Goal: Task Accomplishment & Management: Manage account settings

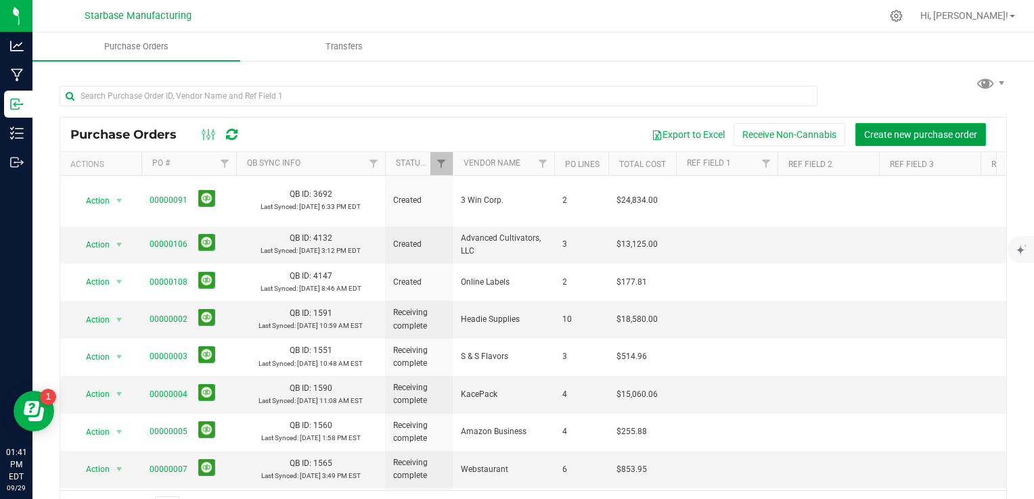
click at [923, 140] on button "Create new purchase order" at bounding box center [920, 134] width 131 height 23
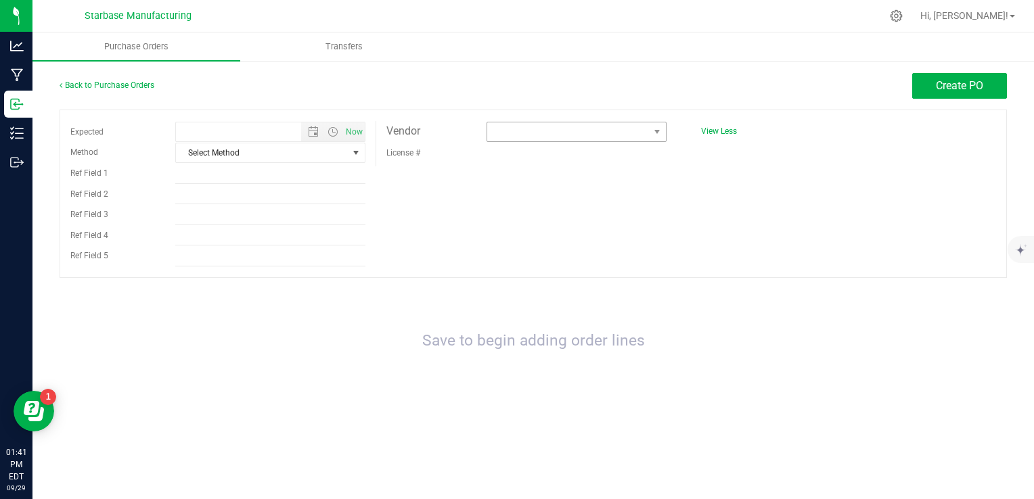
type input "[DATE] 1:41 PM"
click at [490, 134] on span at bounding box center [568, 131] width 162 height 19
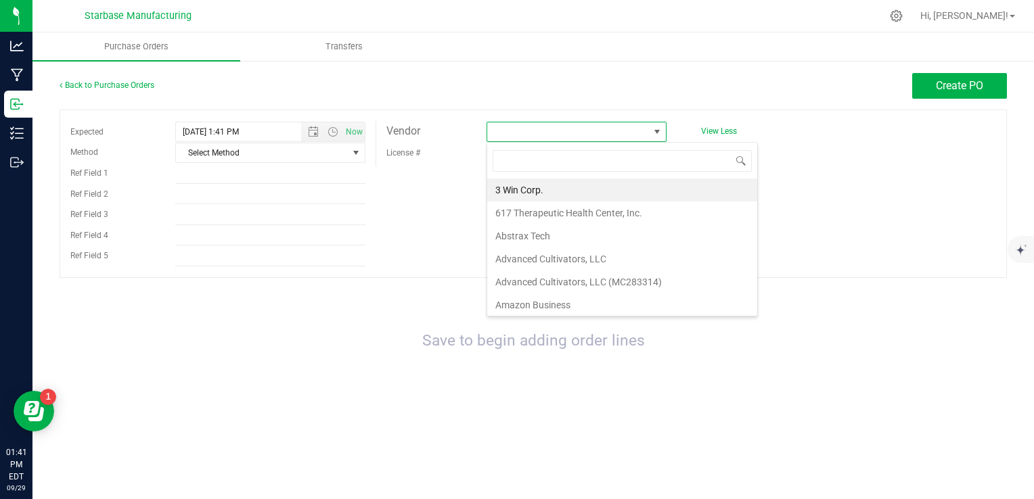
scroll to position [20, 180]
type input "col"
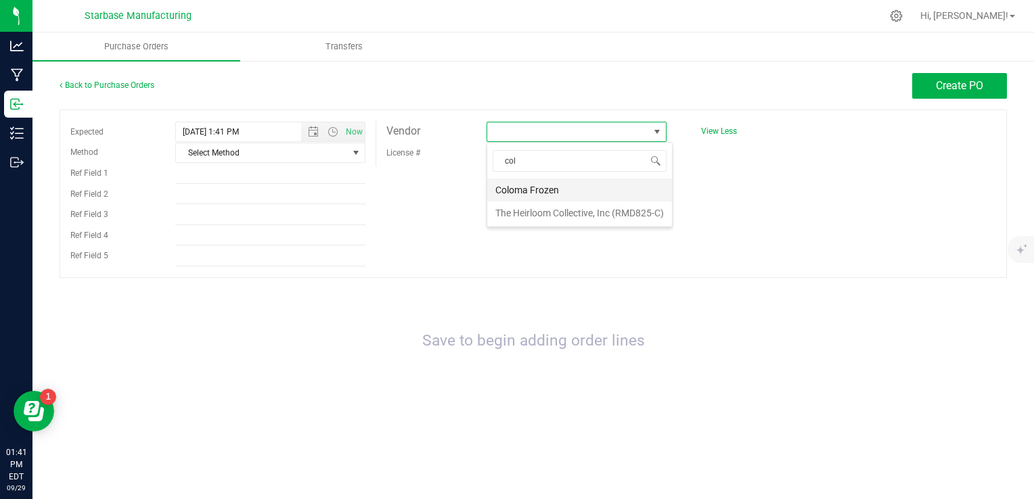
click at [519, 193] on li "Coloma Frozen" at bounding box center [579, 190] width 185 height 23
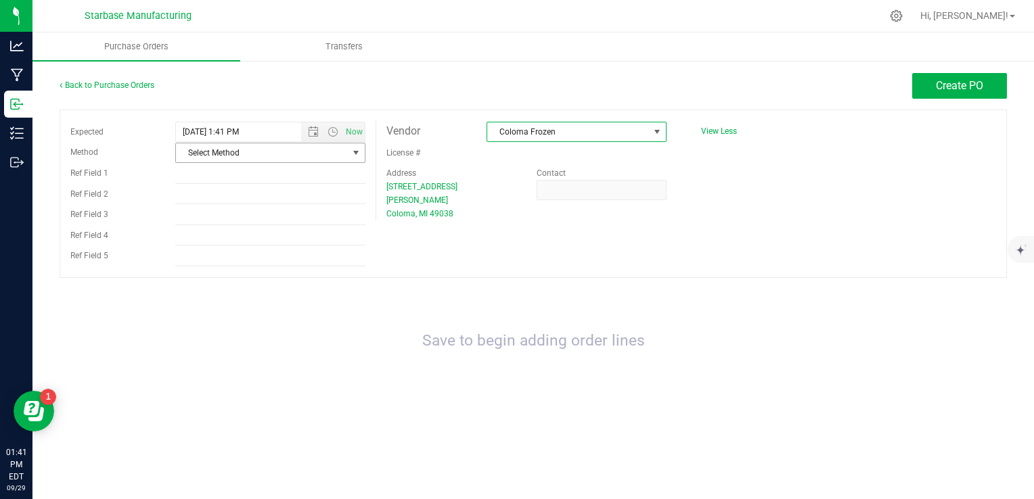
click at [276, 158] on span "Select Method" at bounding box center [262, 152] width 172 height 19
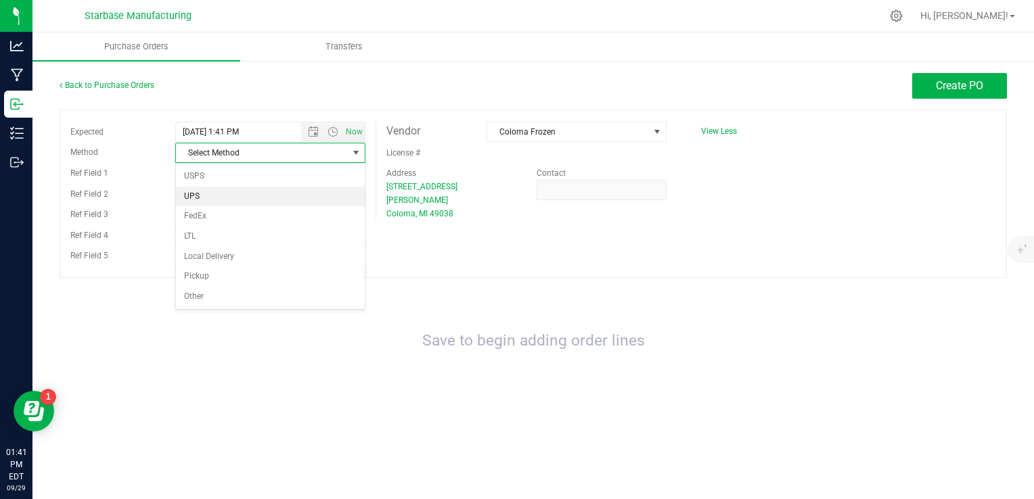
click at [253, 199] on li "UPS" at bounding box center [270, 197] width 189 height 20
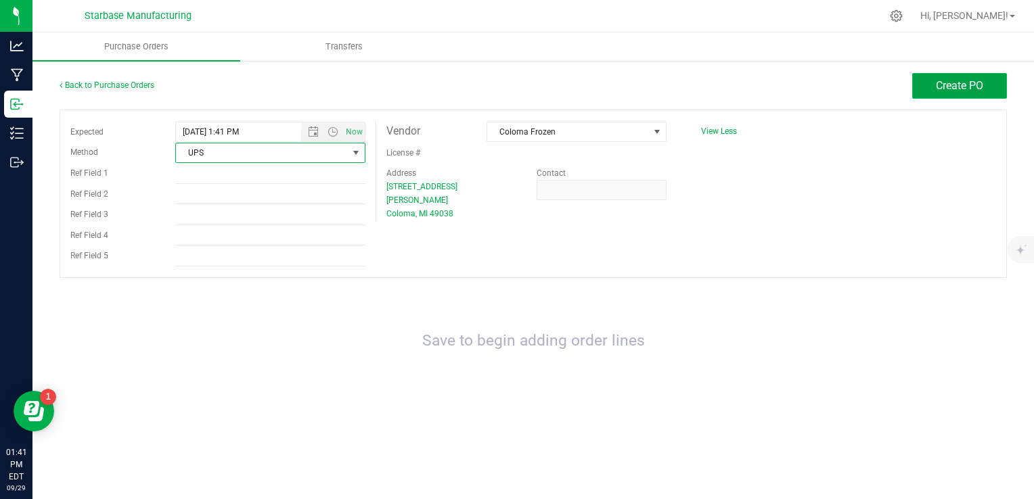
click at [973, 83] on span "Create PO" at bounding box center [959, 85] width 47 height 13
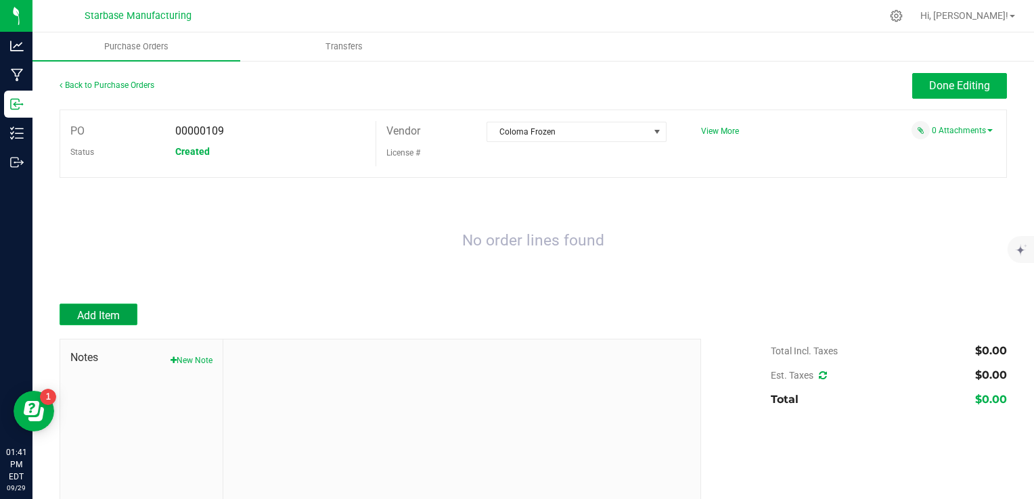
click at [95, 321] on span "Add Item" at bounding box center [98, 315] width 43 height 13
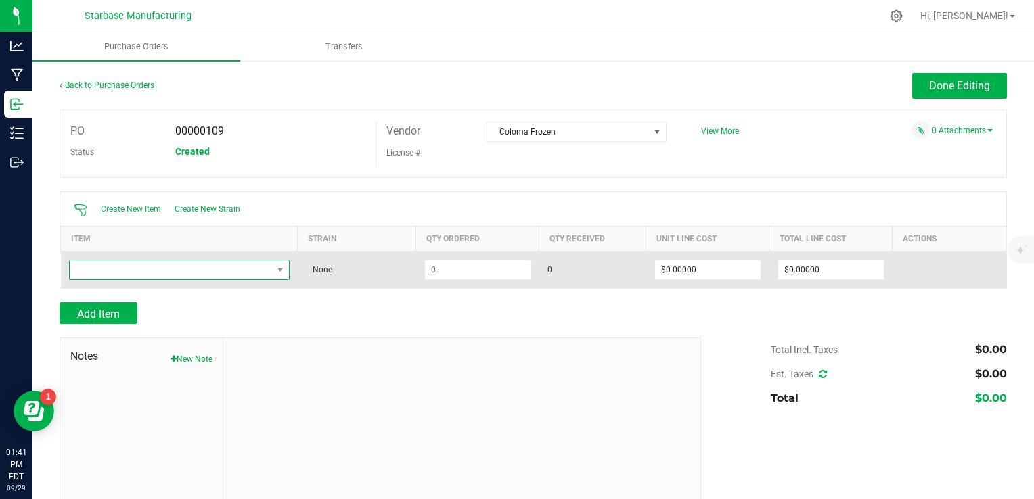
click at [157, 275] on span "NO DATA FOUND" at bounding box center [171, 269] width 202 height 19
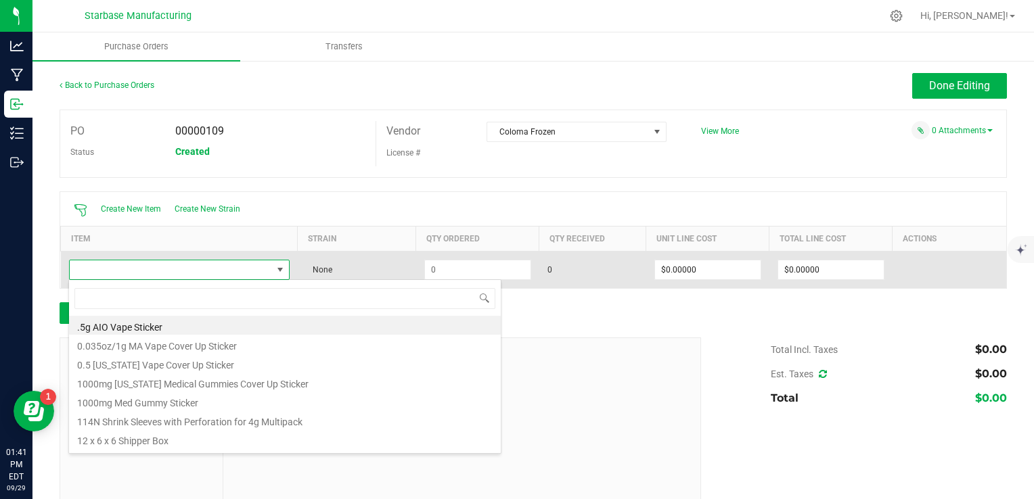
scroll to position [20, 216]
type input "conc"
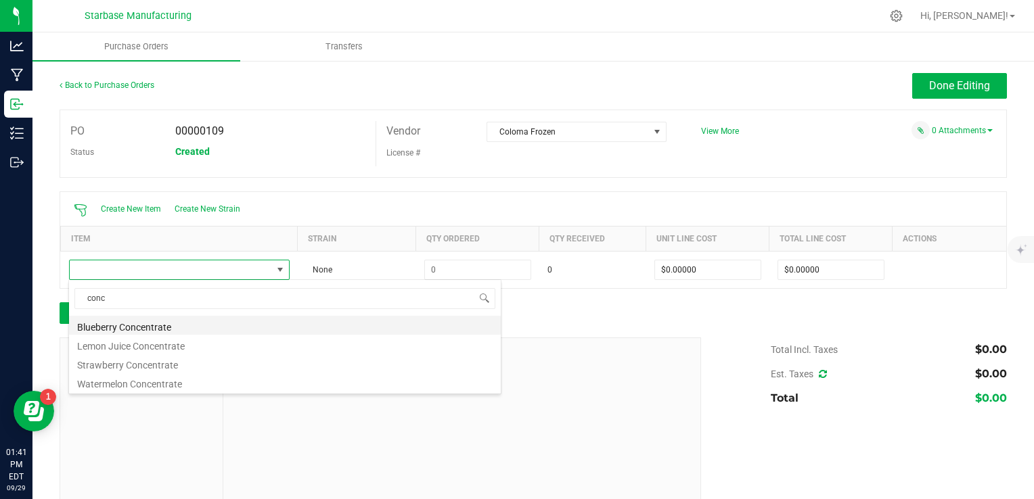
click at [160, 325] on li "Blueberry Concentrate" at bounding box center [285, 325] width 432 height 19
type input "$0.03960"
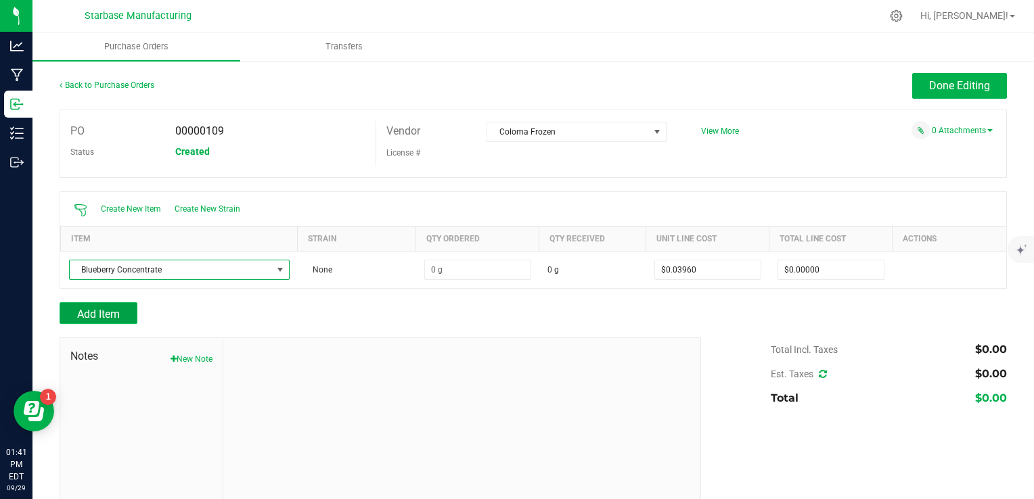
click at [114, 312] on span "Add Item" at bounding box center [98, 314] width 43 height 13
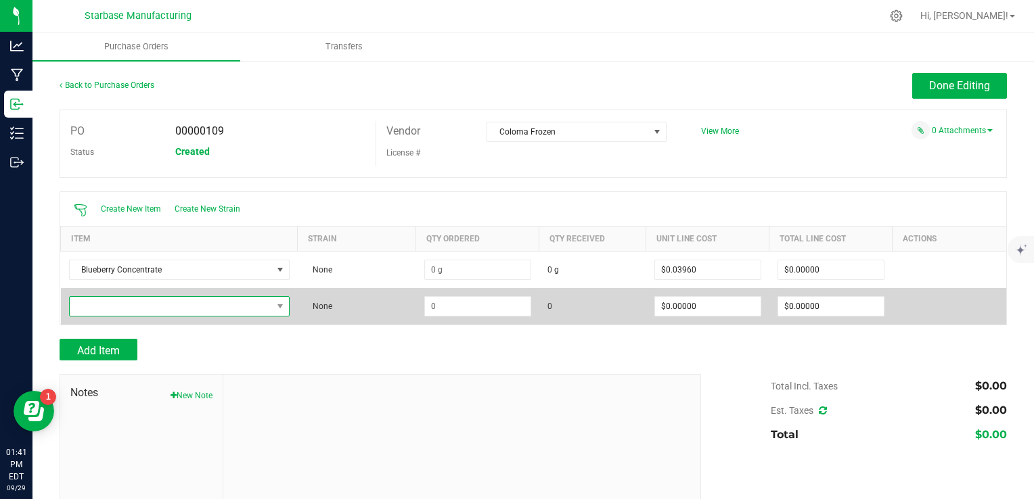
click at [130, 313] on span "NO DATA FOUND" at bounding box center [171, 306] width 202 height 19
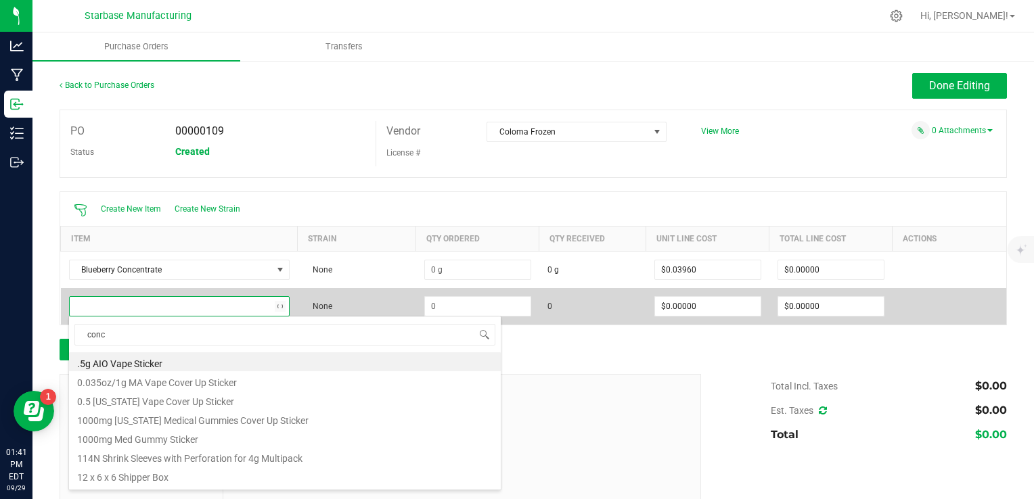
type input "conce"
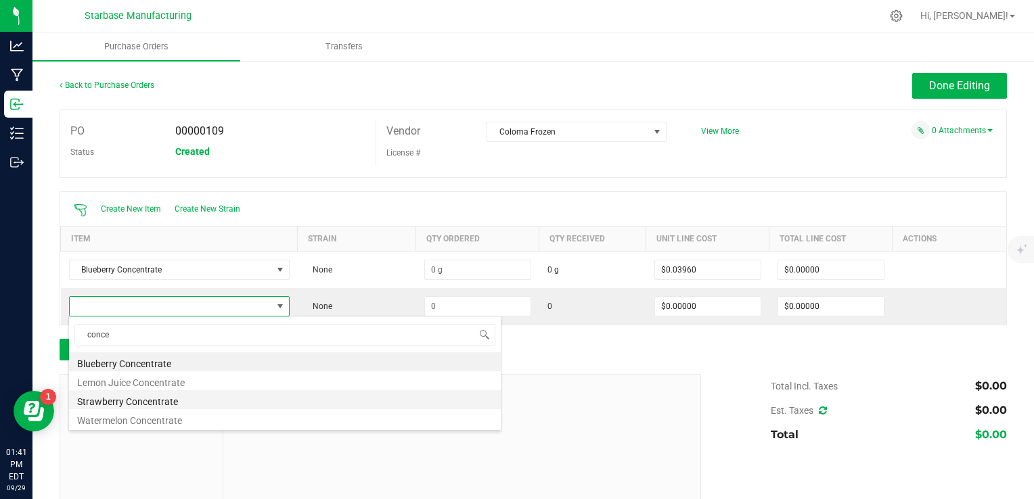
click at [152, 405] on li "Strawberry Concentrate" at bounding box center [285, 399] width 432 height 19
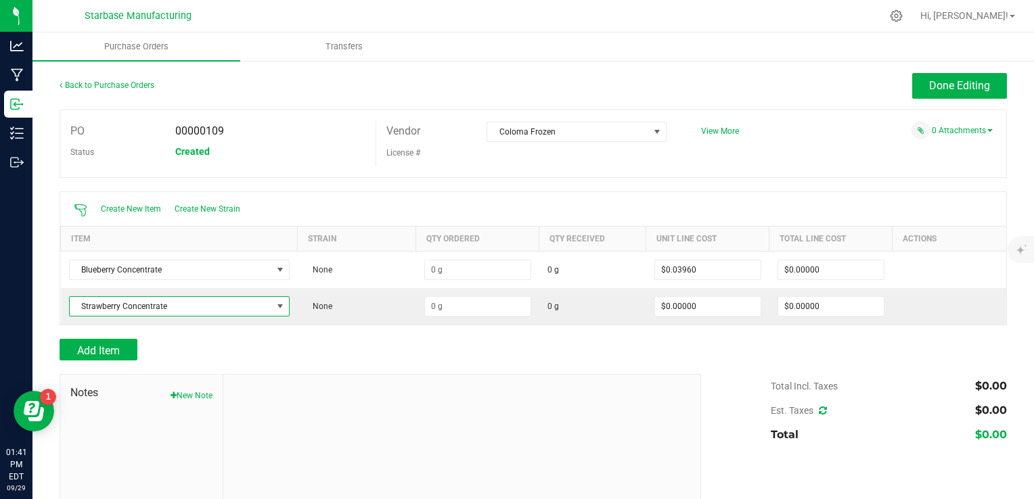
type input "$0.03960"
click at [119, 351] on span "Add Item" at bounding box center [98, 350] width 43 height 13
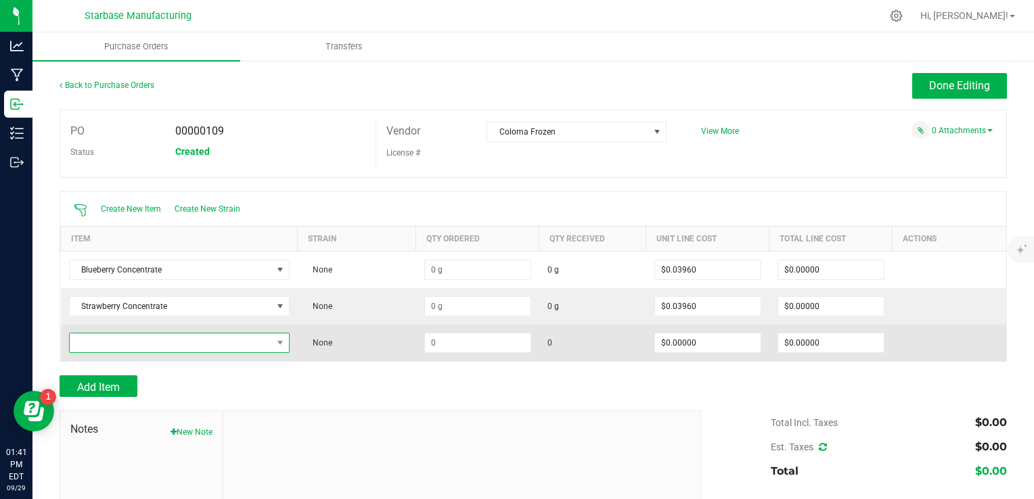
click at [145, 343] on span "NO DATA FOUND" at bounding box center [171, 343] width 202 height 19
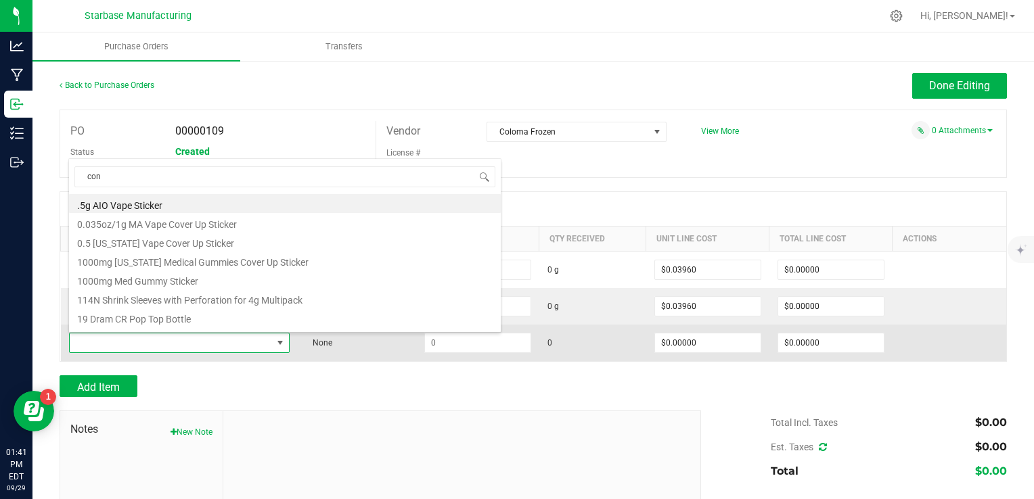
type input "conc"
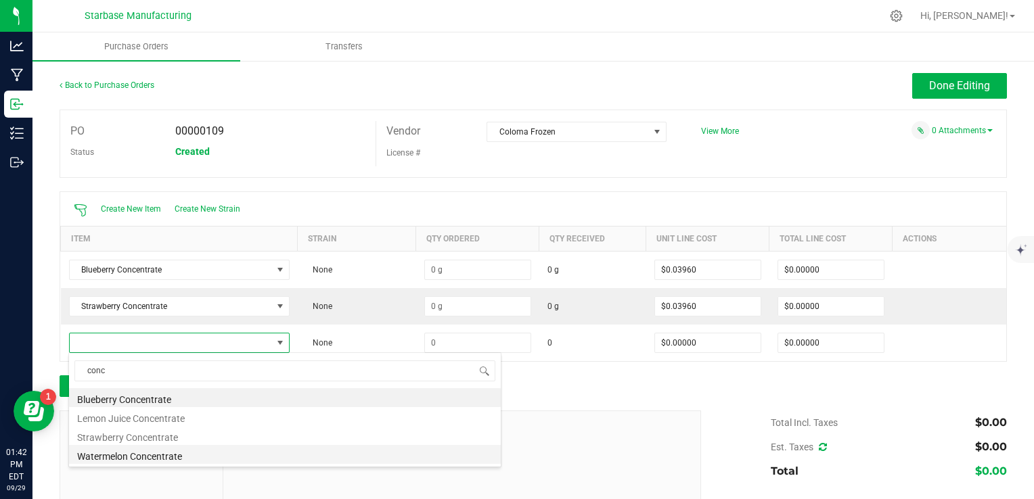
click at [135, 455] on li "Watermelon Concentrate" at bounding box center [285, 454] width 432 height 19
type input "$0.03960"
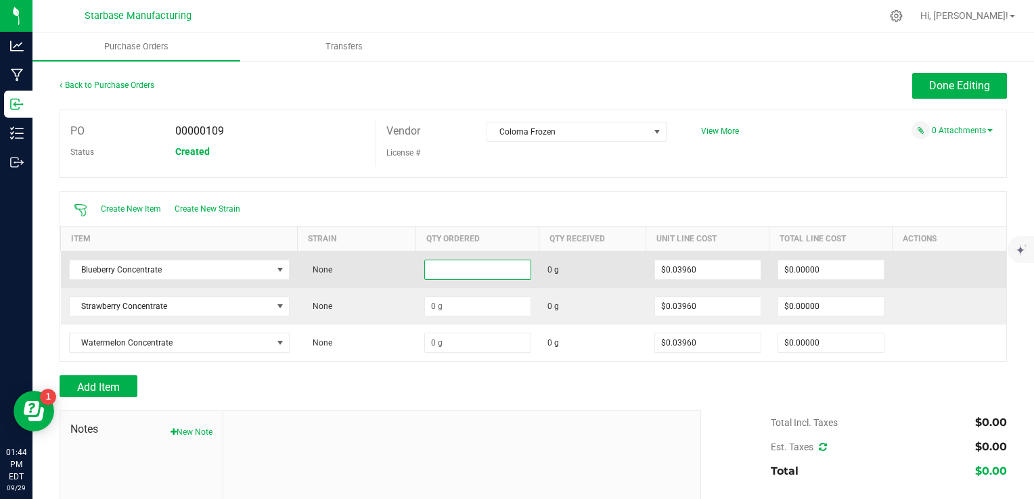
click at [446, 267] on input at bounding box center [478, 269] width 106 height 19
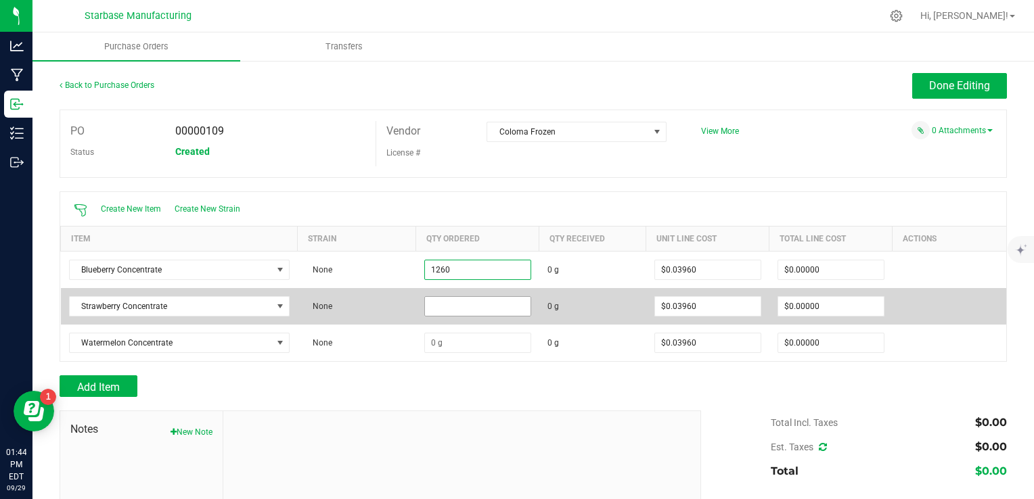
type input "1260.0000 g"
click at [466, 307] on input at bounding box center [478, 306] width 106 height 19
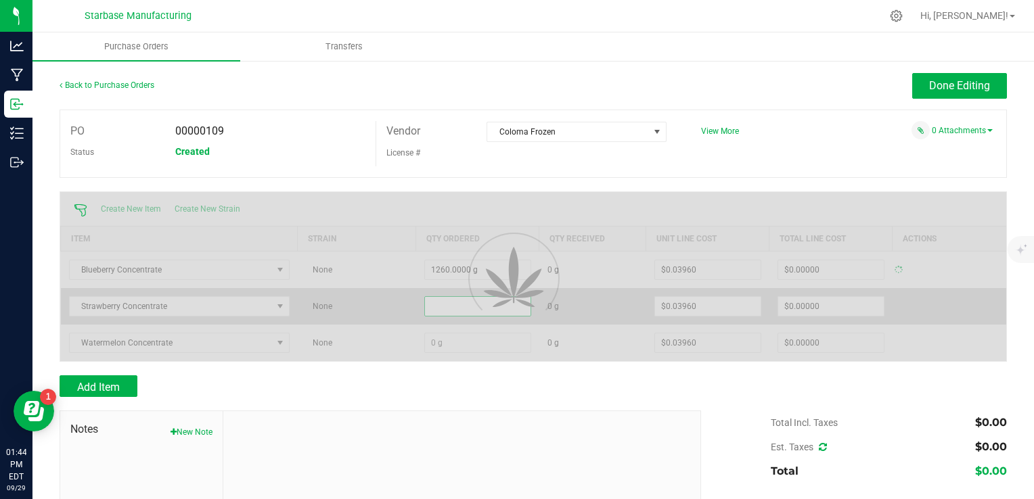
type input "$49.89600"
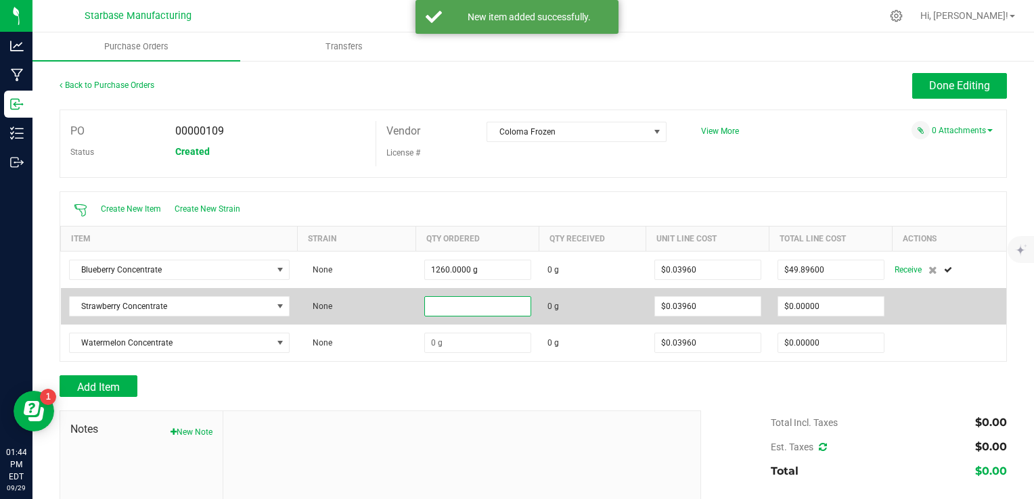
type input "2"
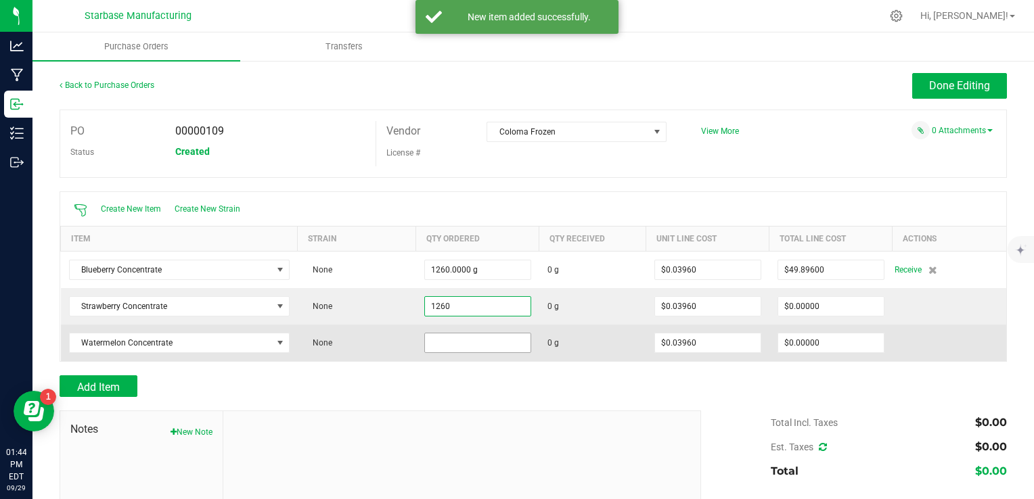
type input "1260.0000 g"
click at [471, 338] on input at bounding box center [478, 343] width 106 height 19
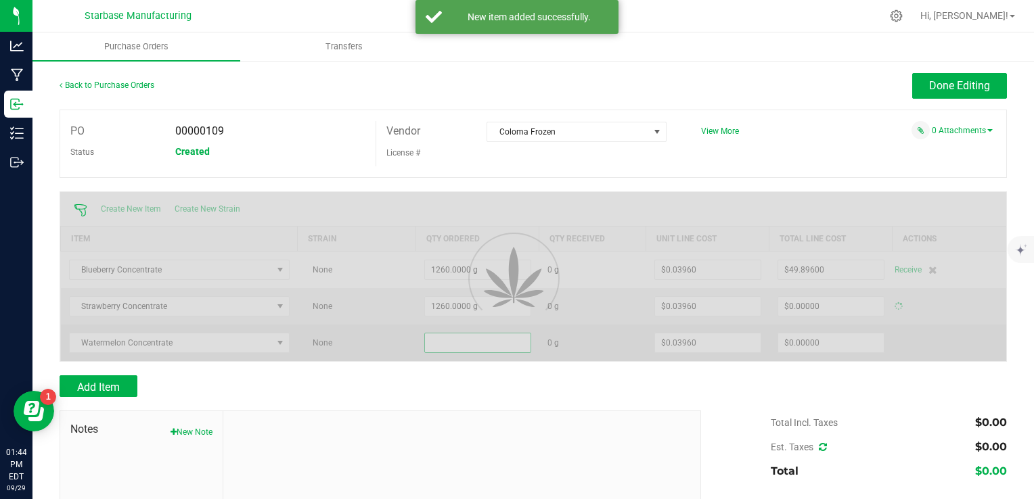
type input "$49.89600"
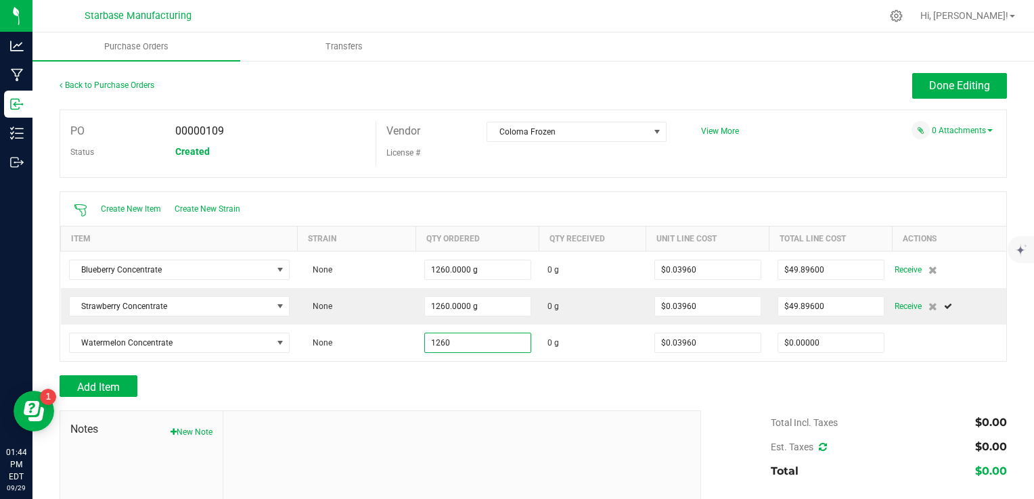
type input "1260.0000 g"
click at [484, 398] on div at bounding box center [533, 404] width 947 height 14
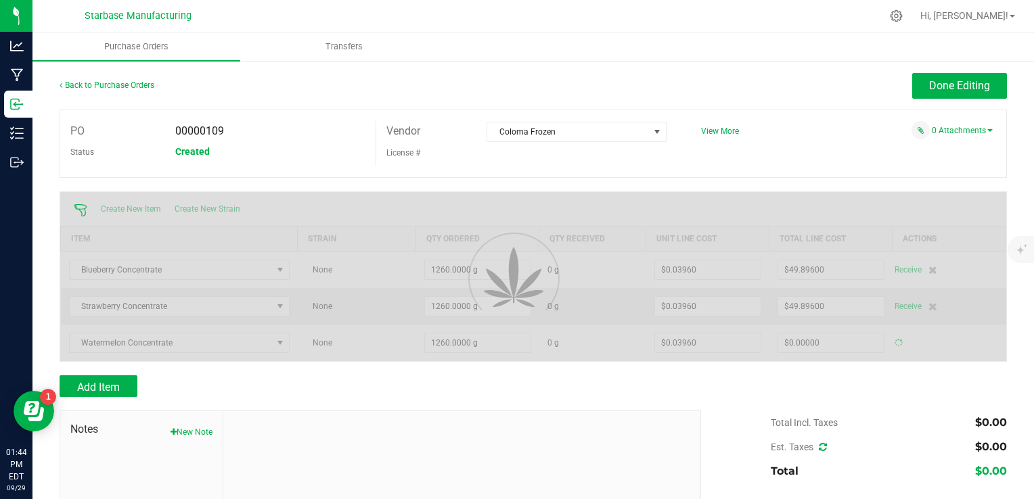
type input "$49.89600"
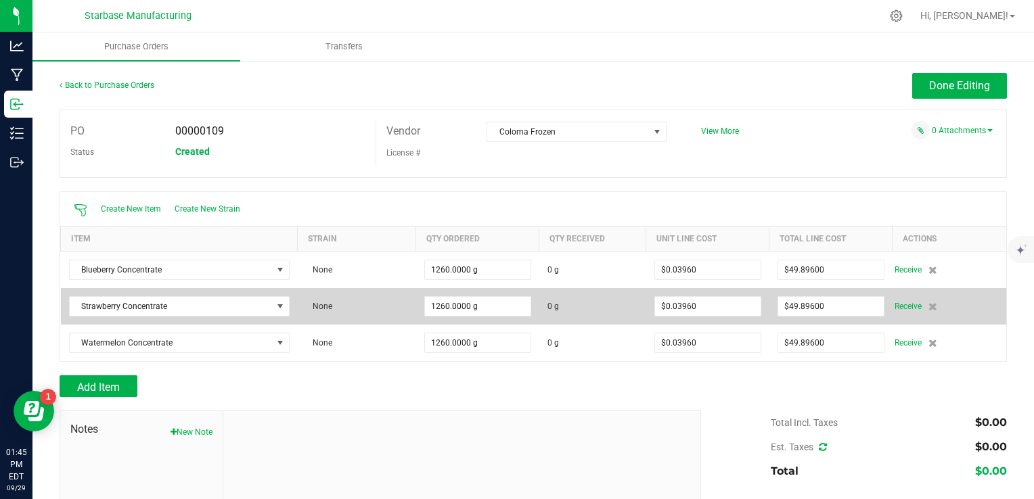
click at [807, 321] on td "$49.89600" at bounding box center [830, 306] width 123 height 37
click at [804, 311] on input "49.896" at bounding box center [831, 306] width 106 height 19
paste input "58.75"
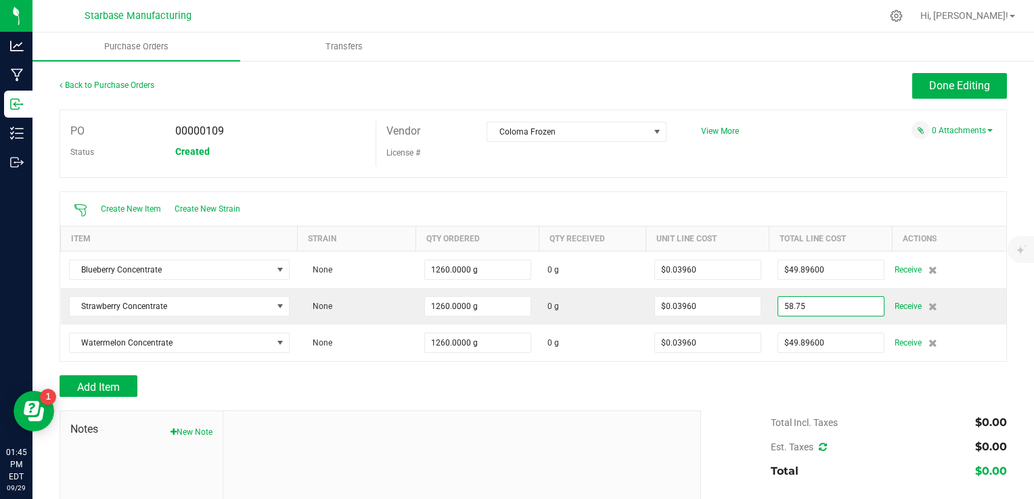
type input "$58.75000"
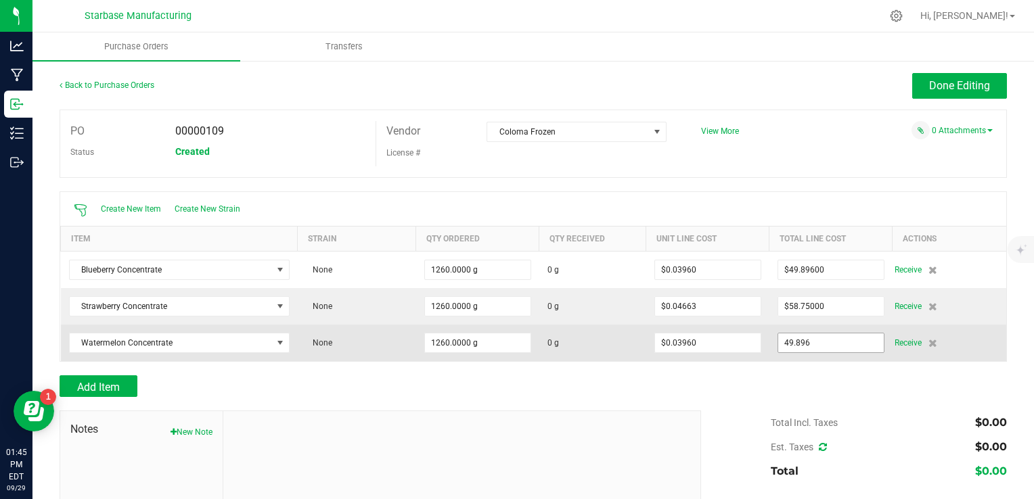
click at [796, 347] on input "49.896" at bounding box center [831, 343] width 106 height 19
paste input "30.75"
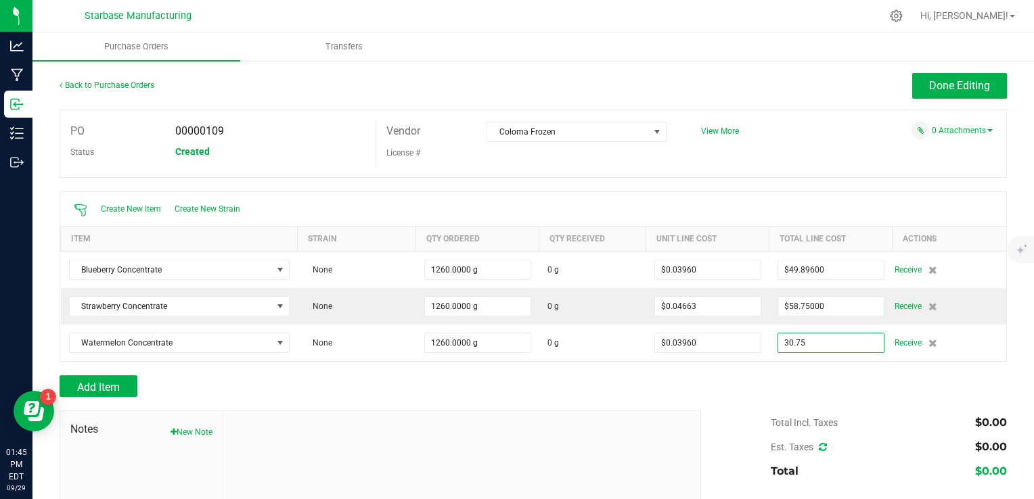
type input "$30.75000"
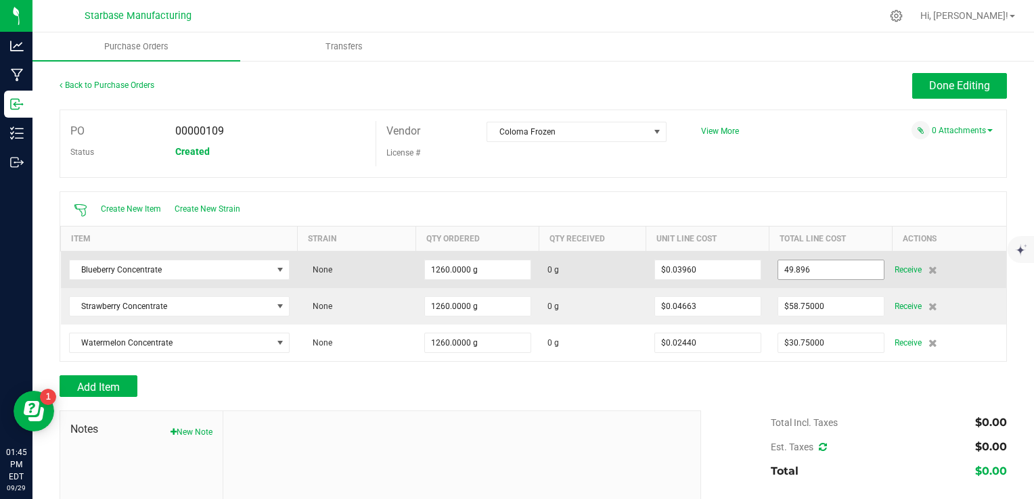
click at [798, 274] on input "49.896" at bounding box center [831, 269] width 106 height 19
paste input "35.5"
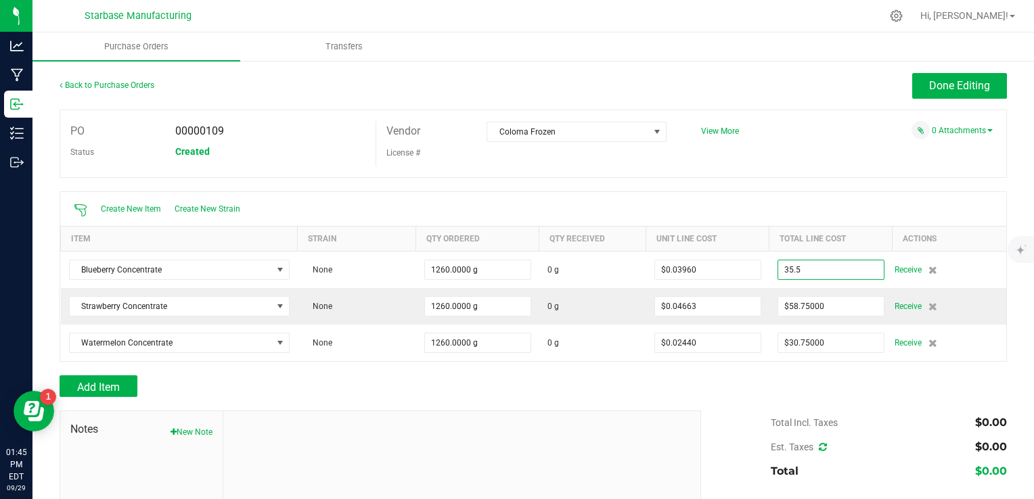
type input "$35.50000"
click at [763, 194] on div "Create New Item Create New Strain" at bounding box center [533, 209] width 946 height 34
type input "1260"
type input "$0.02817"
click at [954, 74] on button "Done Editing" at bounding box center [959, 86] width 95 height 26
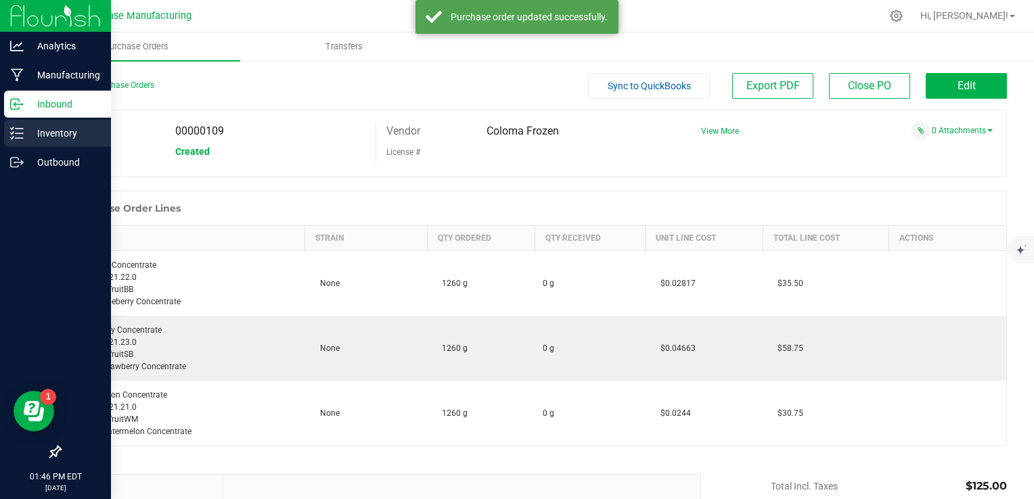
click at [22, 131] on icon at bounding box center [17, 134] width 14 height 14
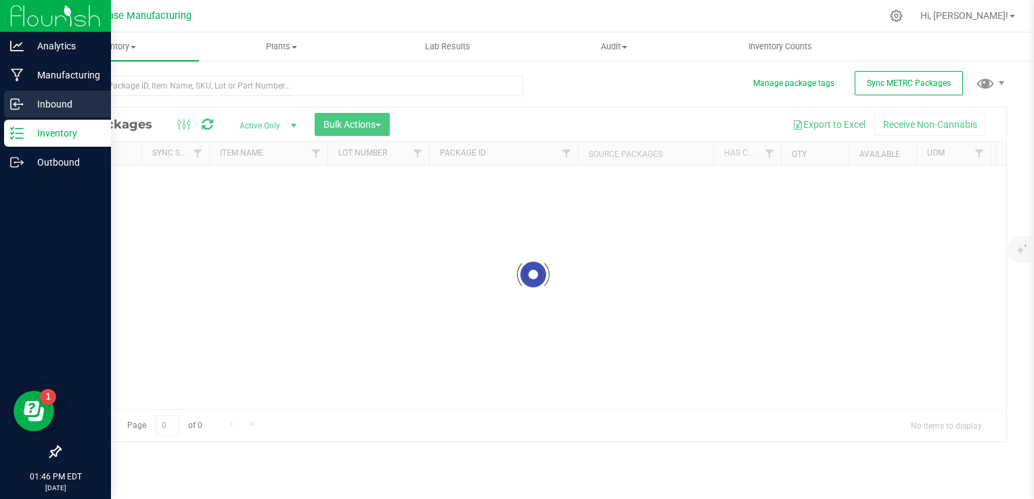
click at [51, 102] on p "Inbound" at bounding box center [64, 104] width 81 height 16
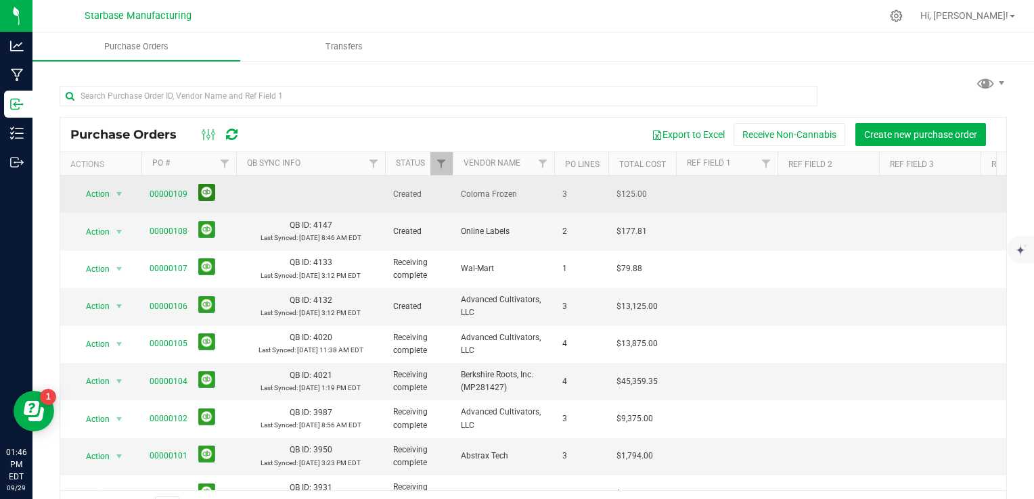
click at [206, 190] on button at bounding box center [206, 192] width 17 height 17
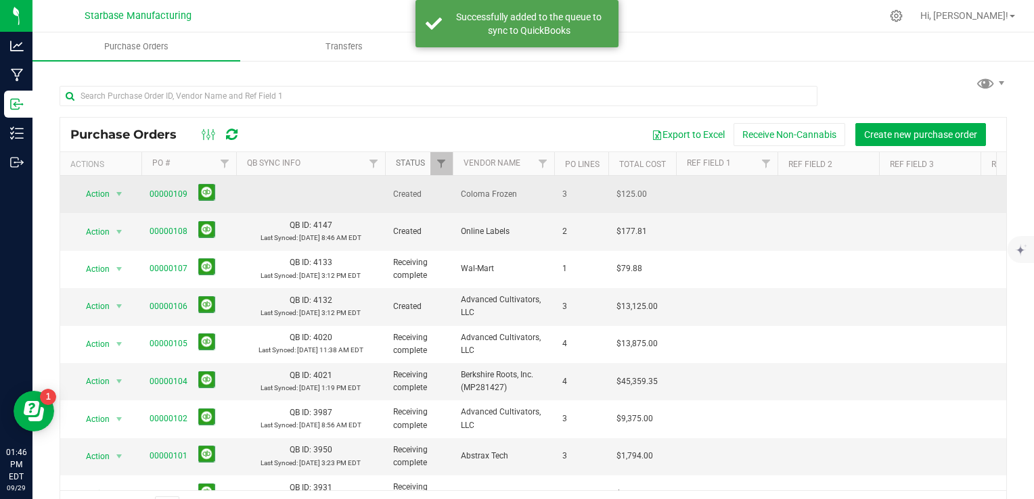
click at [406, 161] on link "Status" at bounding box center [410, 162] width 29 height 9
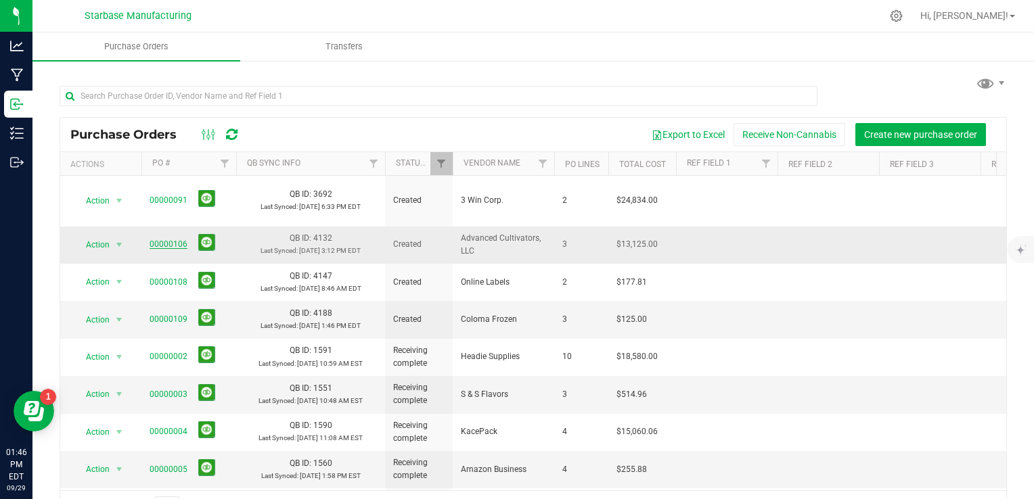
click at [173, 239] on link "00000106" at bounding box center [169, 243] width 38 height 9
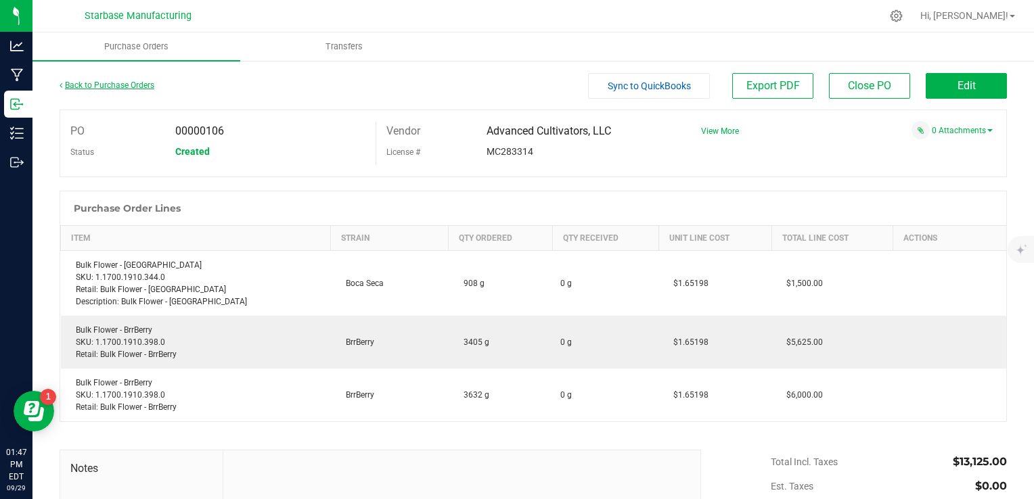
click at [92, 85] on link "Back to Purchase Orders" at bounding box center [107, 85] width 95 height 9
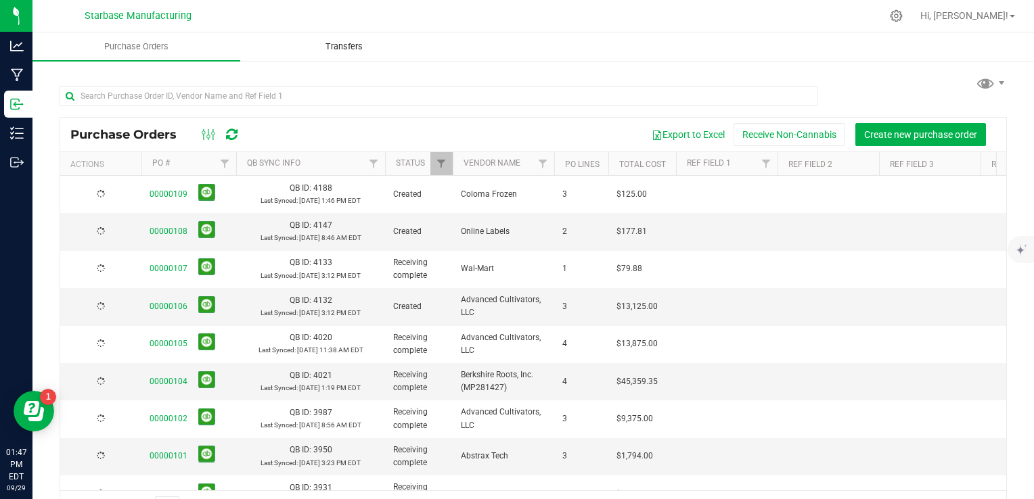
click at [336, 46] on span "Transfers" at bounding box center [344, 47] width 74 height 12
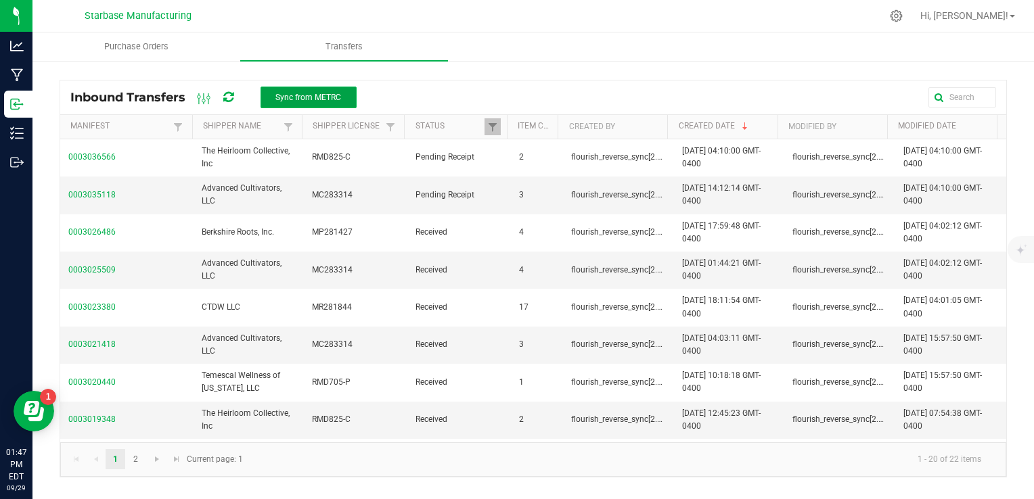
click at [331, 97] on span "Sync from METRC" at bounding box center [308, 97] width 66 height 9
click at [99, 193] on span "0003035118" at bounding box center [126, 195] width 117 height 13
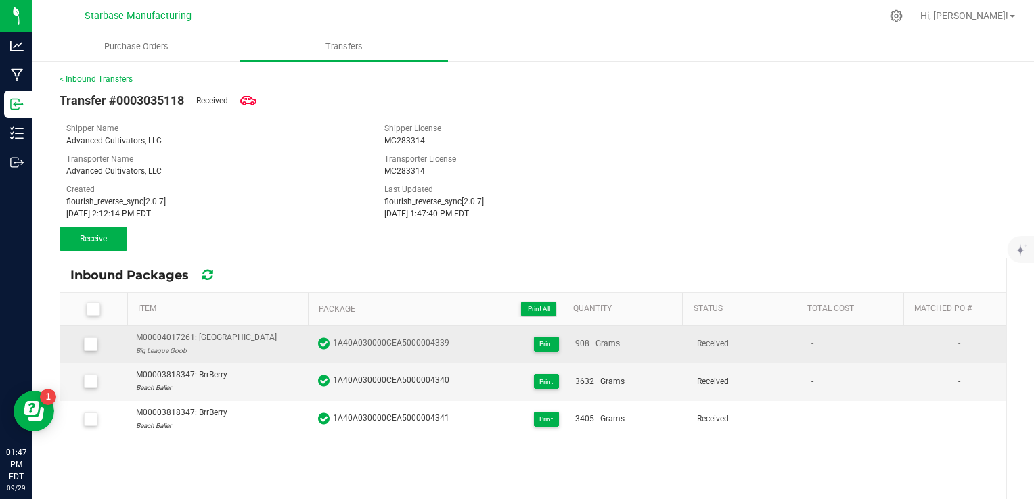
click at [94, 345] on span at bounding box center [91, 345] width 14 height 14
click at [0, 0] on input "checkbox" at bounding box center [0, 0] width 0 height 0
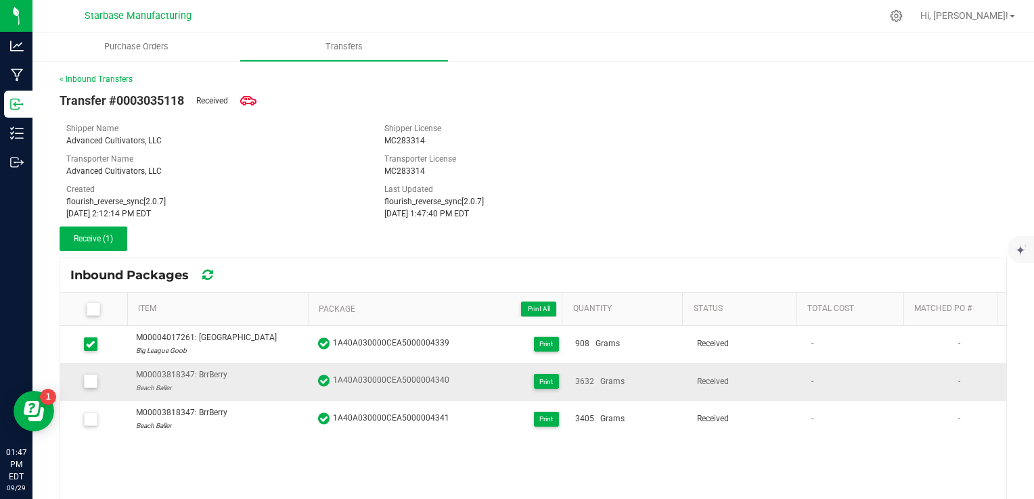
click at [92, 382] on icon at bounding box center [90, 382] width 9 height 0
click at [0, 0] on input "checkbox" at bounding box center [0, 0] width 0 height 0
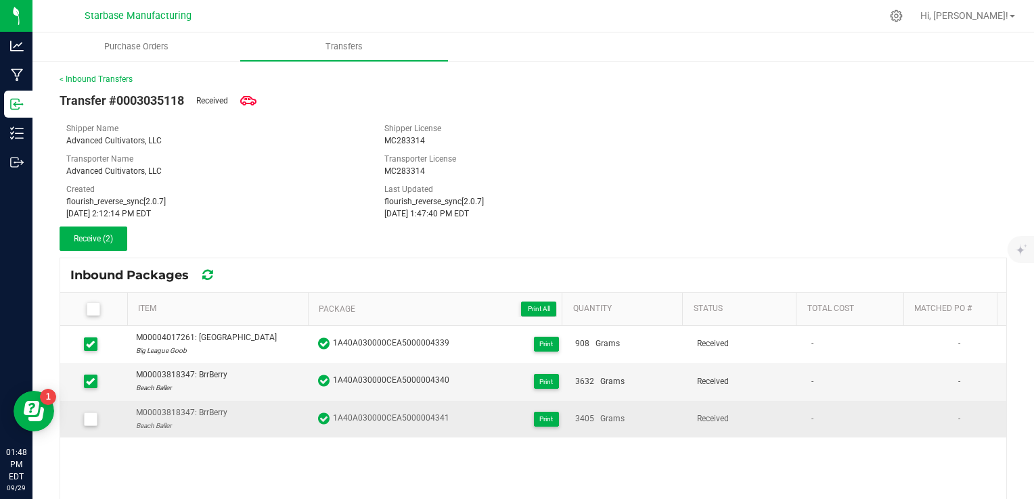
click at [91, 419] on icon at bounding box center [90, 419] width 9 height 0
click at [0, 0] on input "checkbox" at bounding box center [0, 0] width 0 height 0
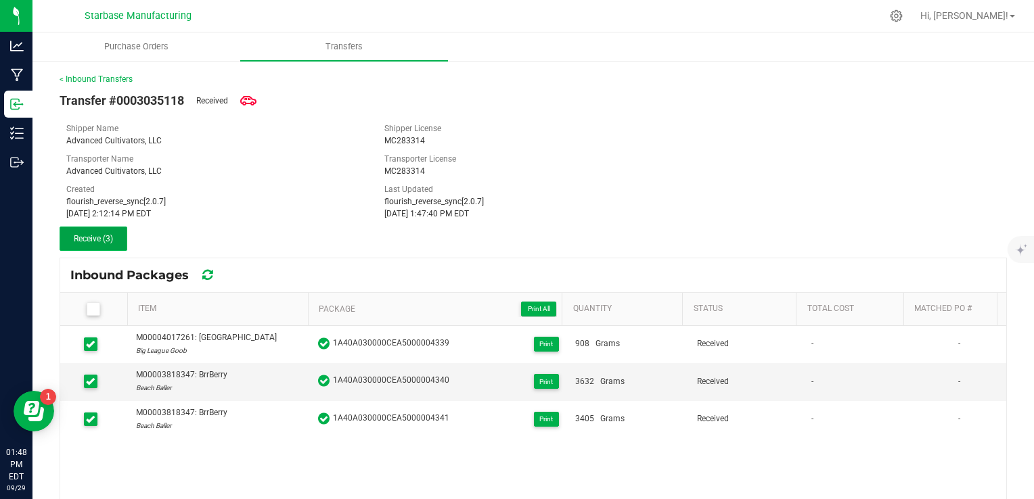
click at [99, 242] on span "Receive (3)" at bounding box center [93, 238] width 39 height 9
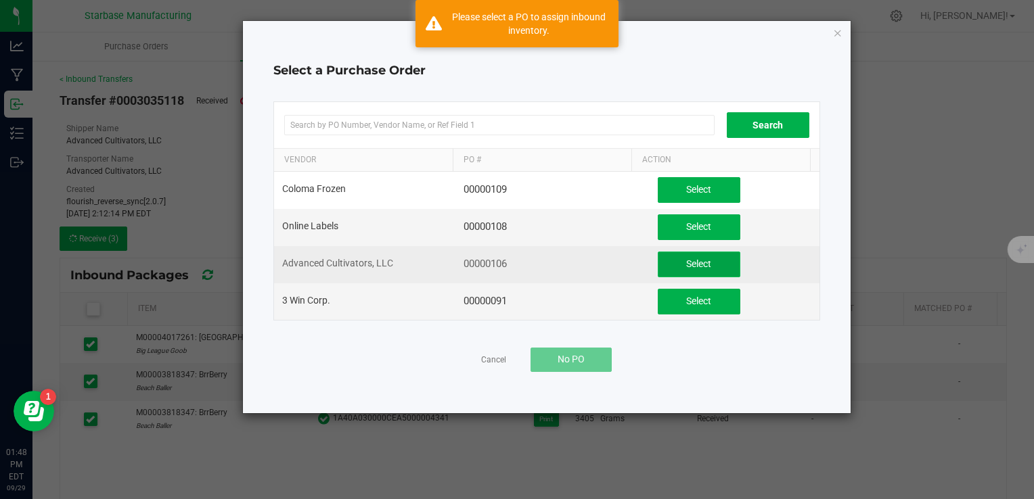
click at [677, 256] on button "Select" at bounding box center [699, 265] width 83 height 26
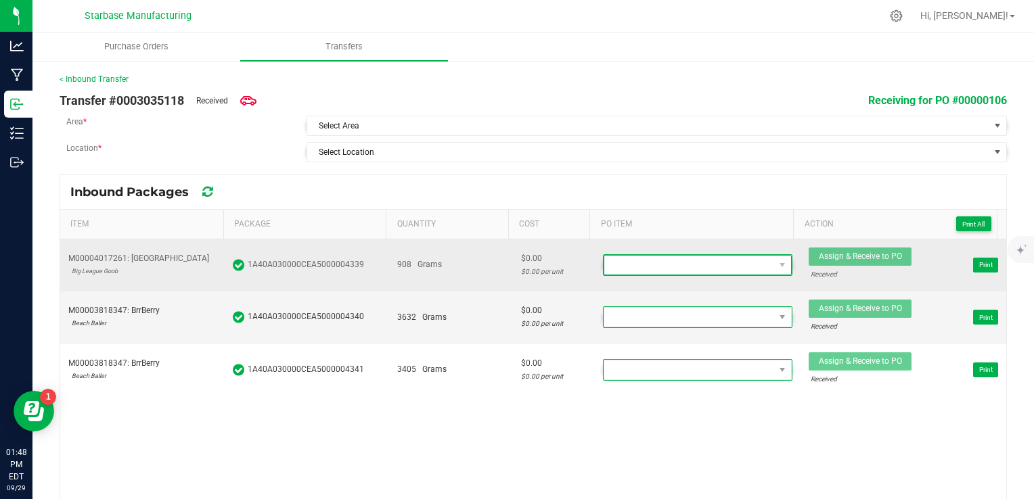
click at [660, 261] on span at bounding box center [689, 265] width 170 height 19
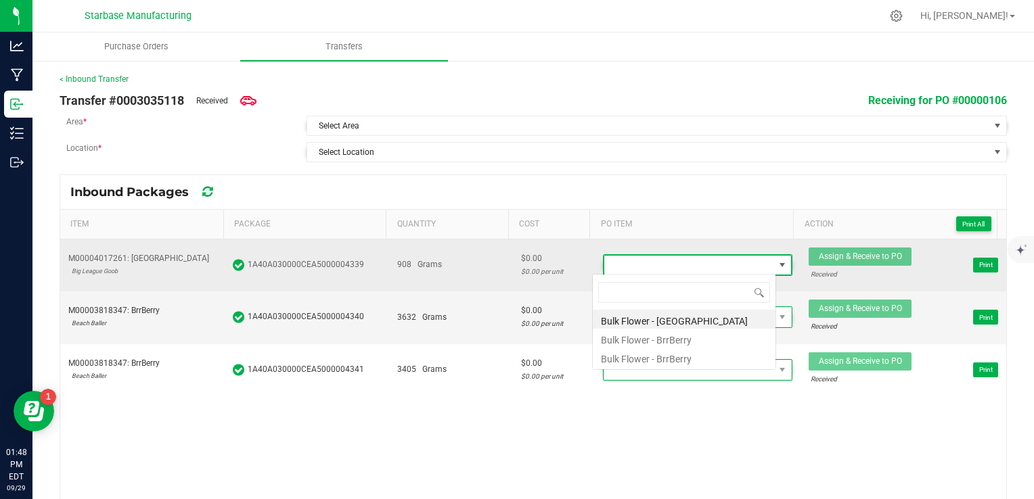
scroll to position [20, 183]
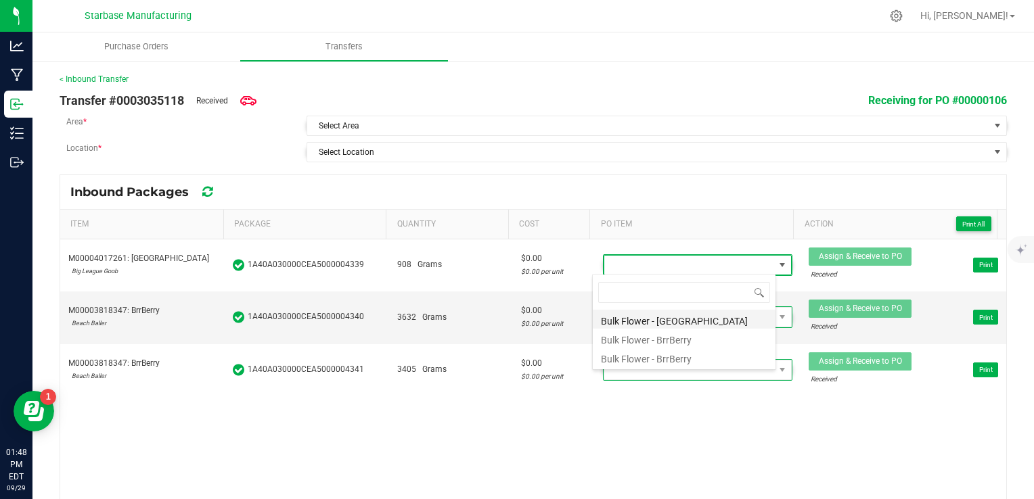
click at [662, 315] on li "Bulk Flower - [GEOGRAPHIC_DATA]" at bounding box center [684, 319] width 183 height 19
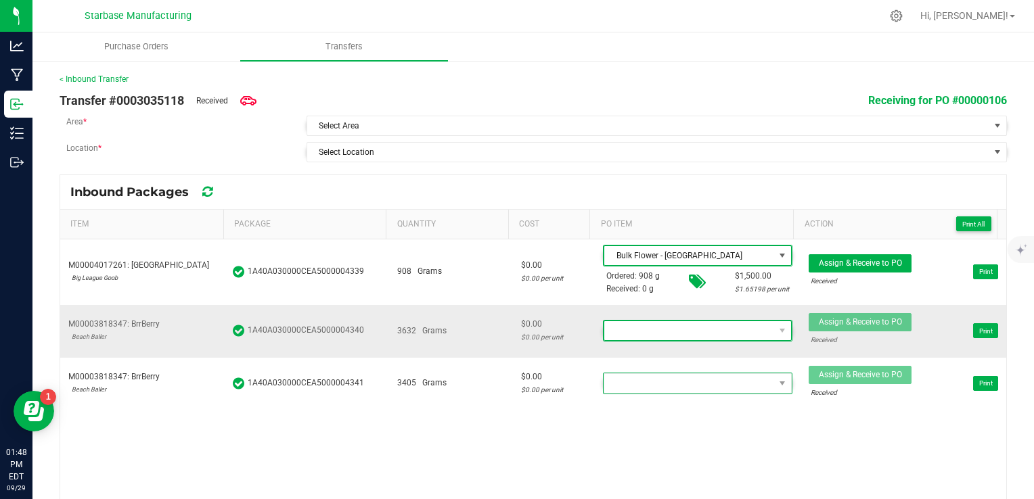
click at [654, 323] on span at bounding box center [689, 330] width 170 height 19
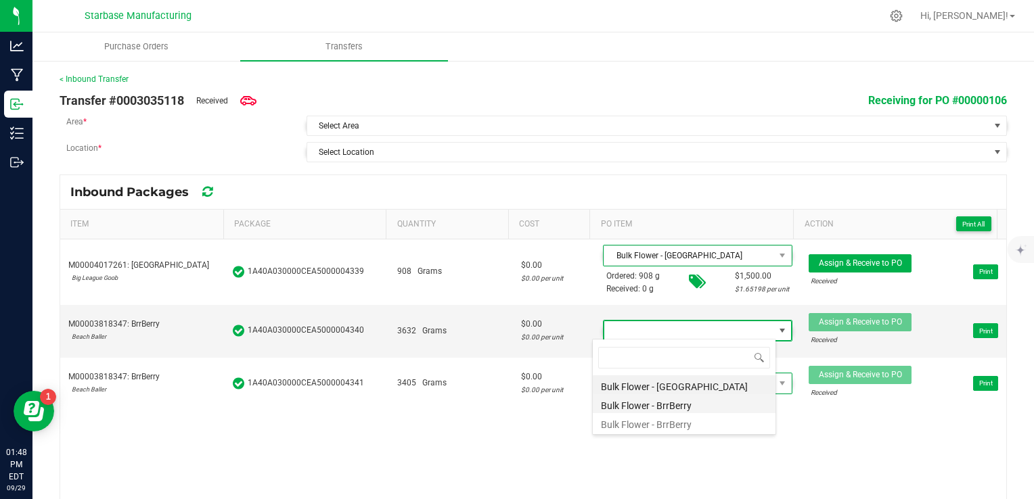
click at [664, 401] on li "Bulk Flower - BrrBerry" at bounding box center [684, 403] width 183 height 19
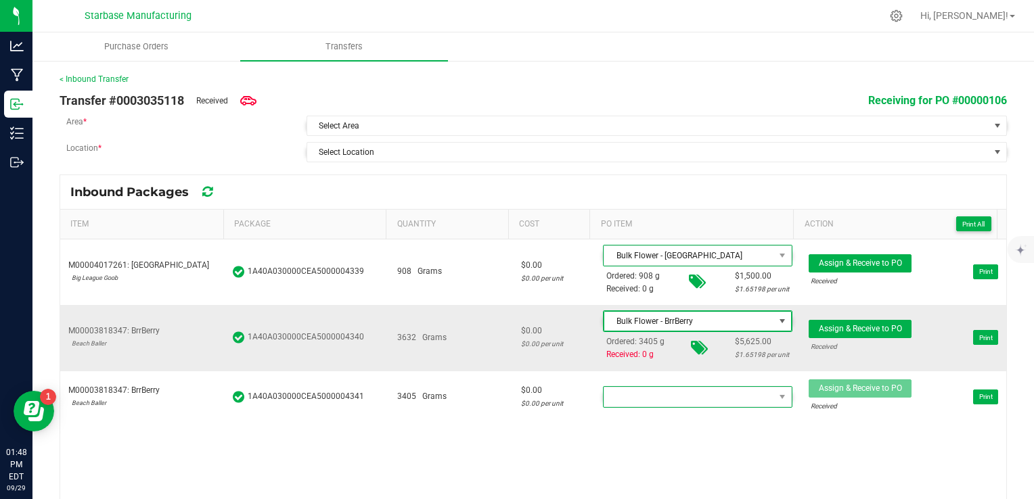
click at [643, 319] on span "Bulk Flower - BrrBerry" at bounding box center [689, 321] width 170 height 19
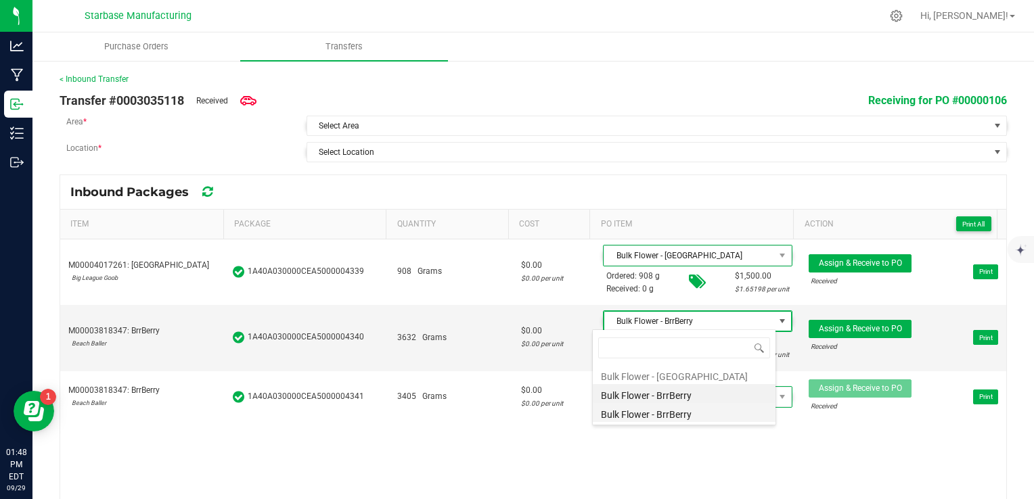
click at [662, 414] on li "Bulk Flower - BrrBerry" at bounding box center [684, 412] width 183 height 19
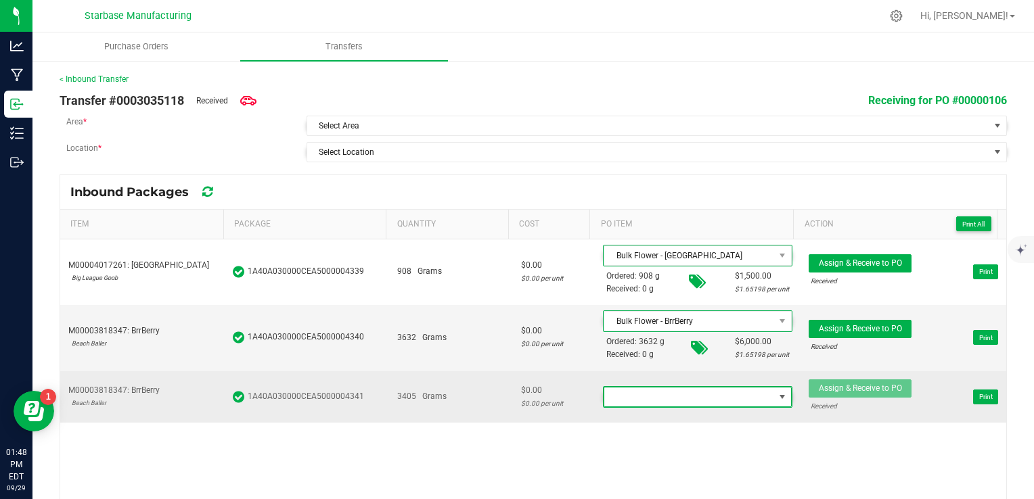
click at [655, 396] on span at bounding box center [689, 397] width 170 height 19
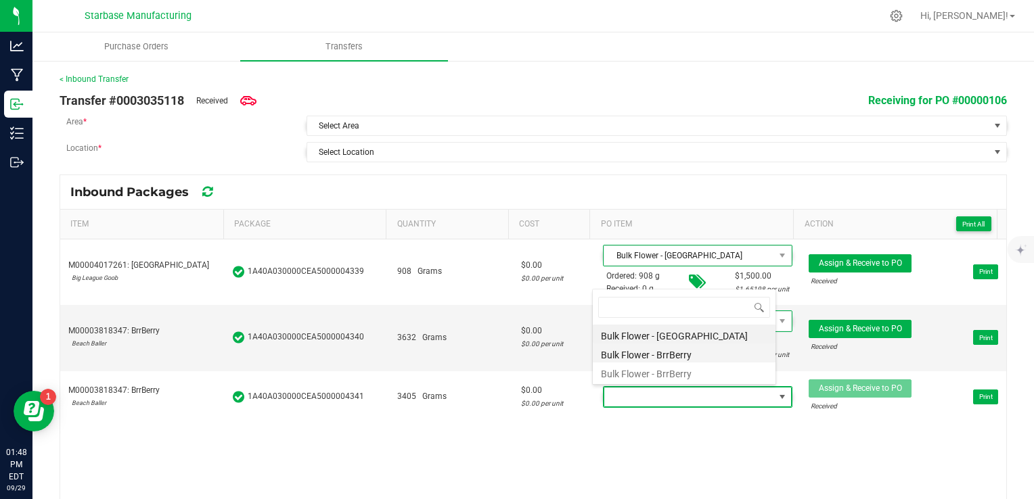
click at [645, 359] on li "Bulk Flower - BrrBerry" at bounding box center [684, 353] width 183 height 19
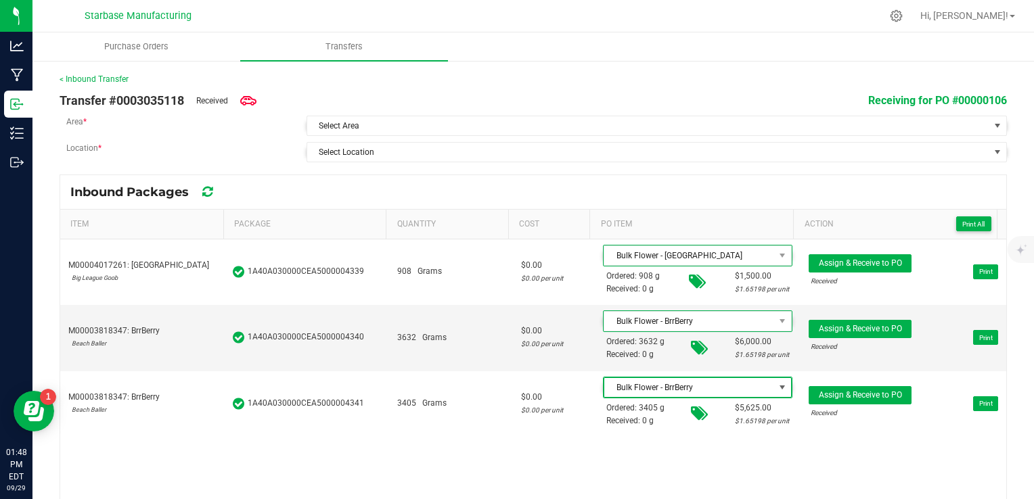
click at [678, 472] on div "M00004017261: Boca Seca Big League Goob 1A40A030000CEA5000004339 908 Grams $0.0…" at bounding box center [533, 371] width 946 height 265
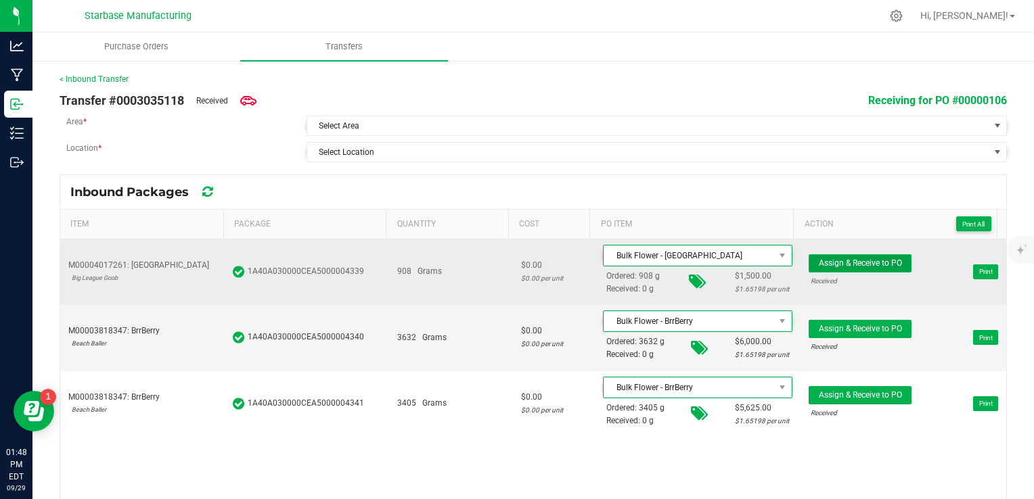
click at [833, 260] on span "Assign & Receive to PO" at bounding box center [860, 262] width 83 height 9
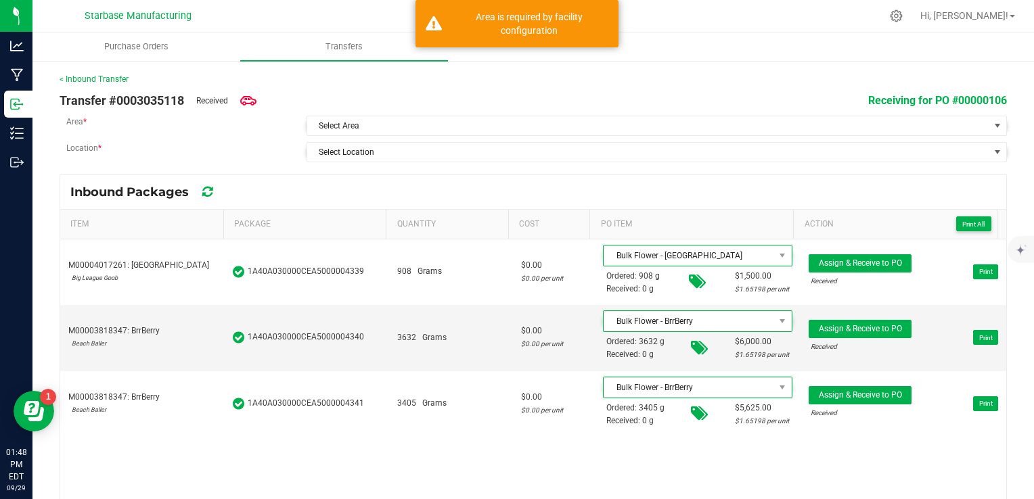
click at [394, 110] on div "Transfer #0003035118 Received Receiving for PO #00000106" at bounding box center [533, 100] width 947 height 30
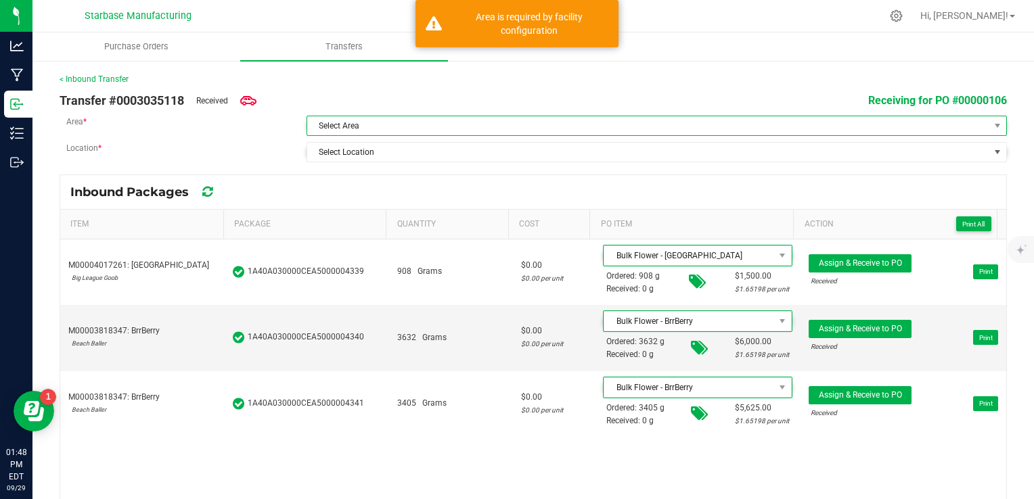
click at [395, 118] on span "Select Area" at bounding box center [648, 125] width 682 height 19
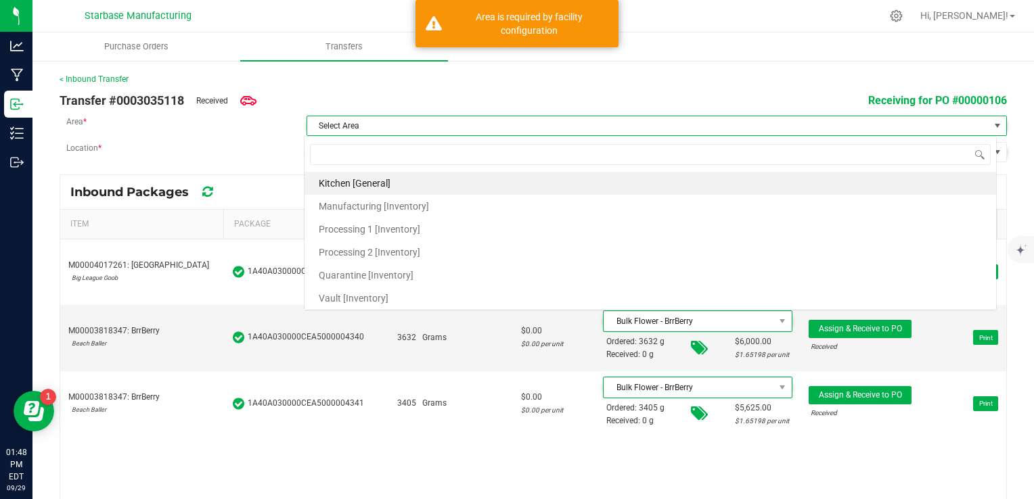
scroll to position [20, 692]
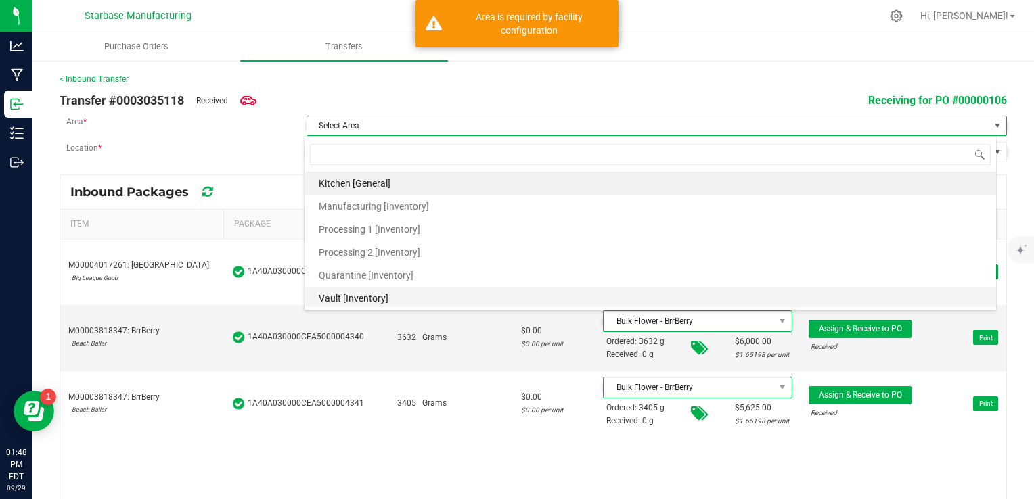
click at [402, 294] on li "Vault [Inventory]" at bounding box center [649, 298] width 691 height 23
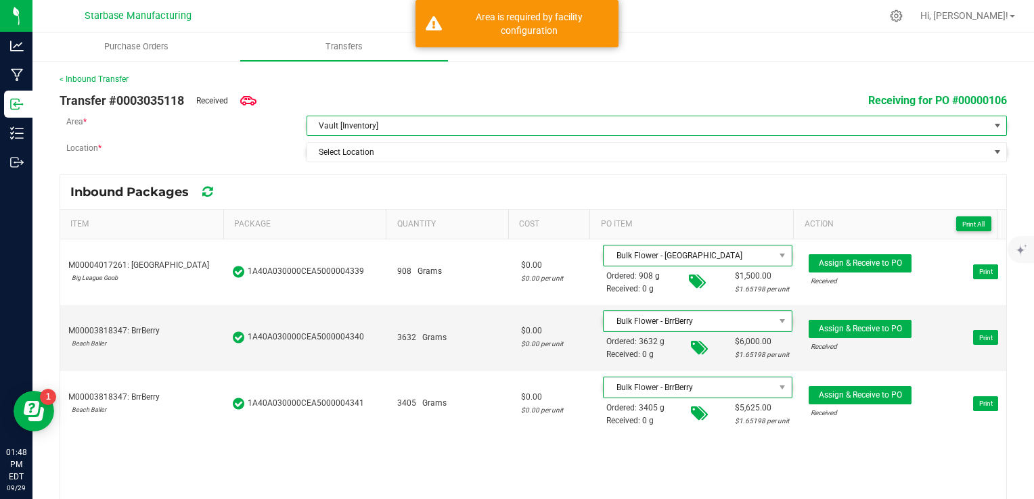
click at [388, 166] on div "< Inbound Transfer Transfer #0003035118 Received Receiving for PO #00000106 Are…" at bounding box center [533, 289] width 947 height 432
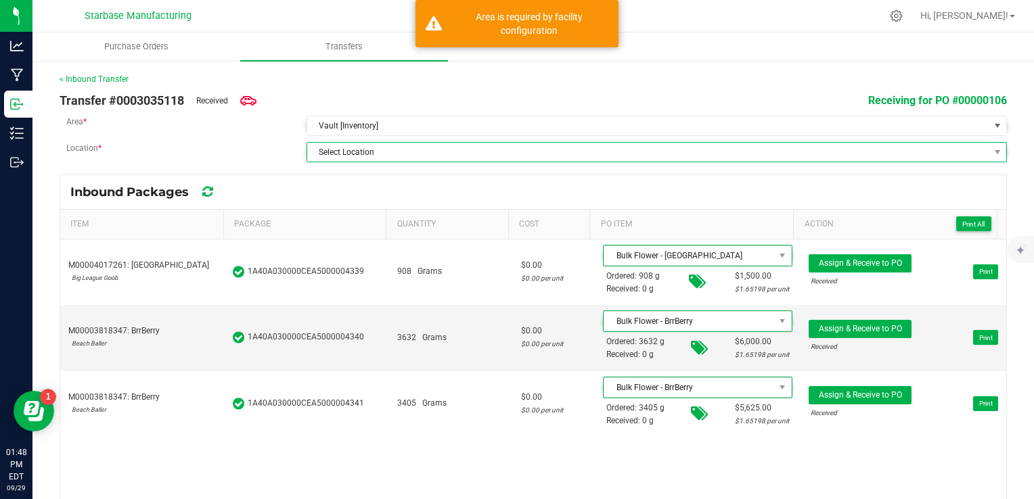
click at [386, 152] on span "Select Location" at bounding box center [648, 152] width 682 height 19
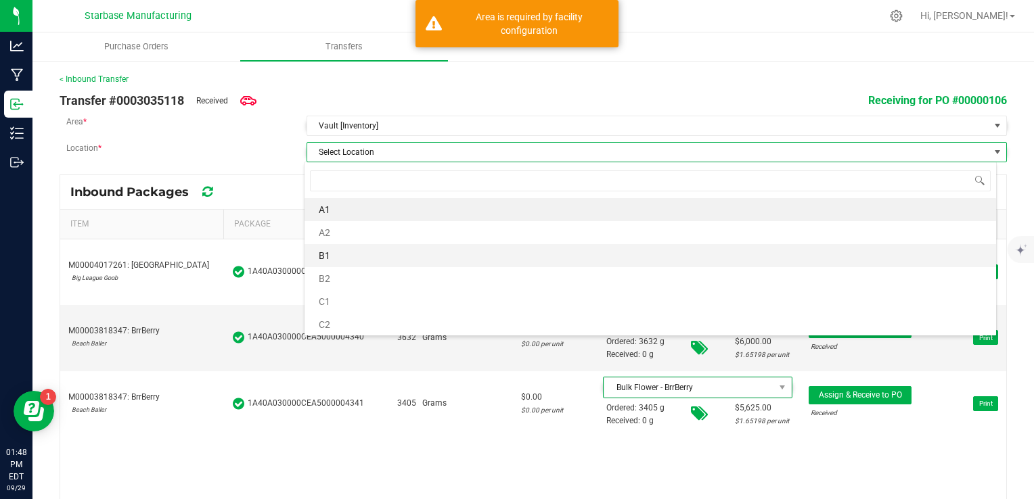
click at [392, 256] on li "B1" at bounding box center [649, 255] width 691 height 23
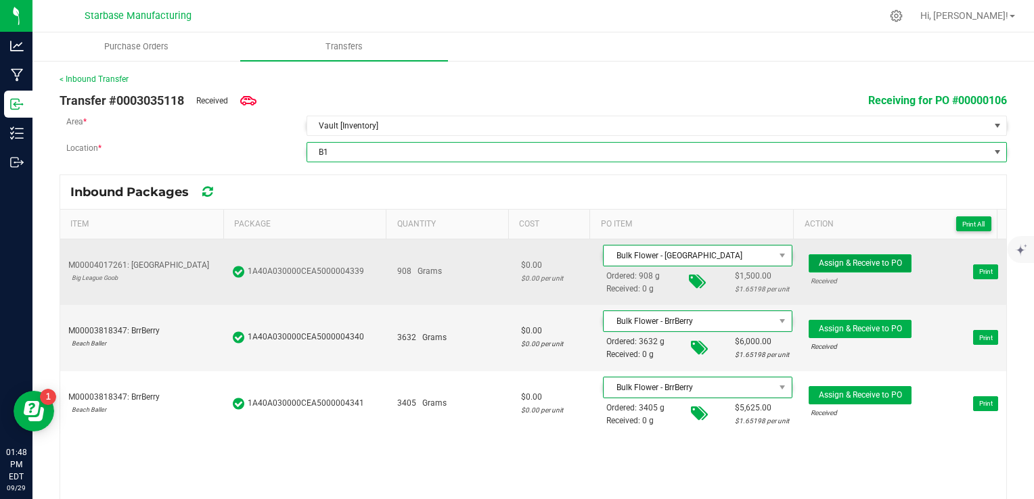
click at [844, 260] on span "Assign & Receive to PO" at bounding box center [860, 262] width 83 height 9
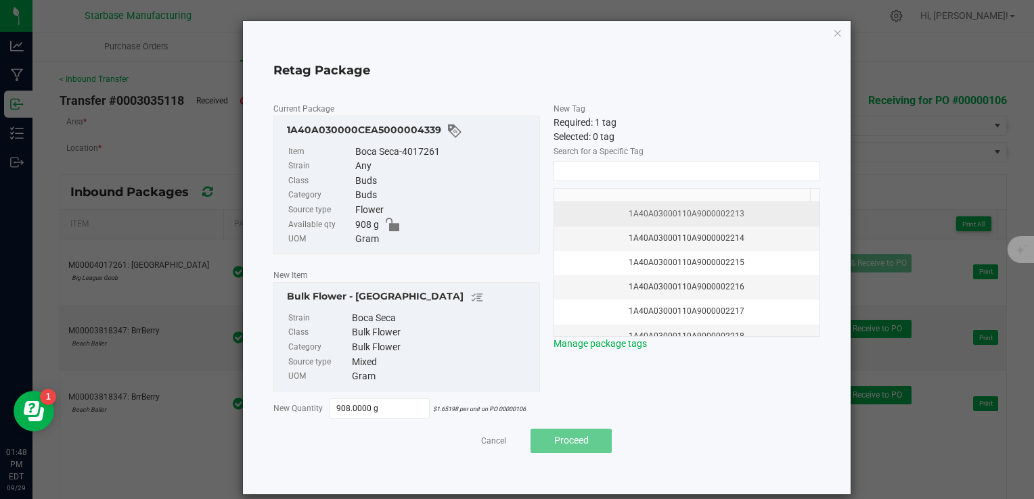
click at [636, 221] on td "1A40A03000110A9000002213" at bounding box center [686, 214] width 265 height 24
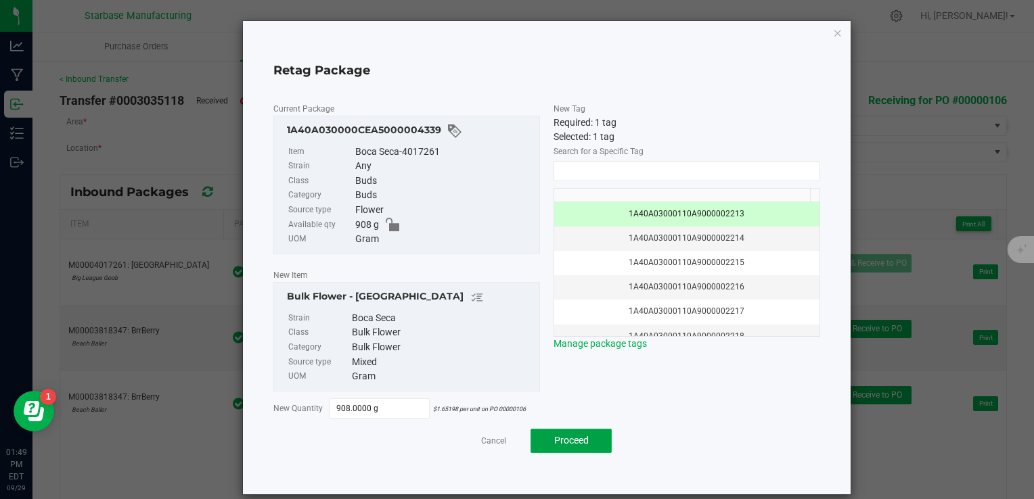
click at [579, 437] on span "Proceed" at bounding box center [571, 440] width 35 height 11
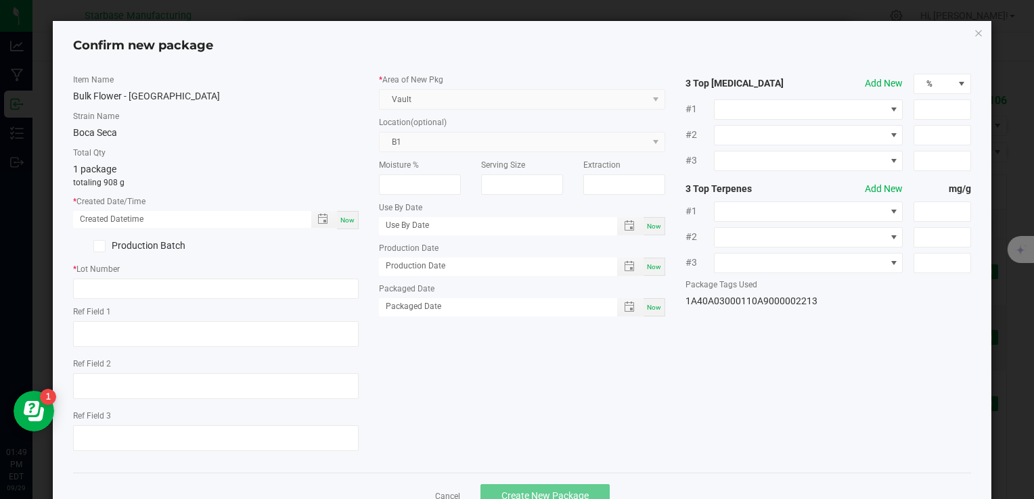
click at [344, 218] on span "Now" at bounding box center [347, 219] width 14 height 7
type input "[DATE] 01:49 PM"
click at [190, 285] on input "text" at bounding box center [215, 289] width 285 height 20
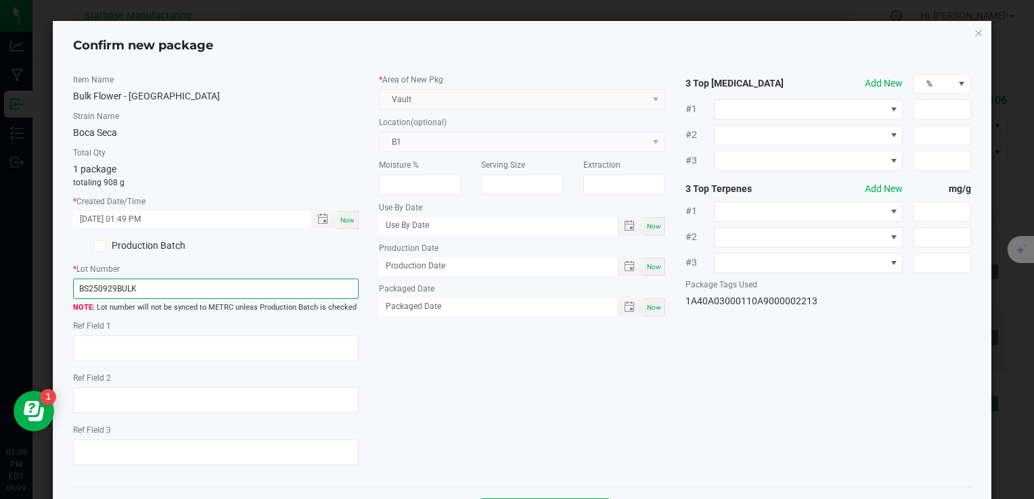
click at [198, 279] on input "BS250929BULK" at bounding box center [215, 289] width 285 height 20
click at [198, 280] on input "BS250929BULK" at bounding box center [215, 289] width 285 height 20
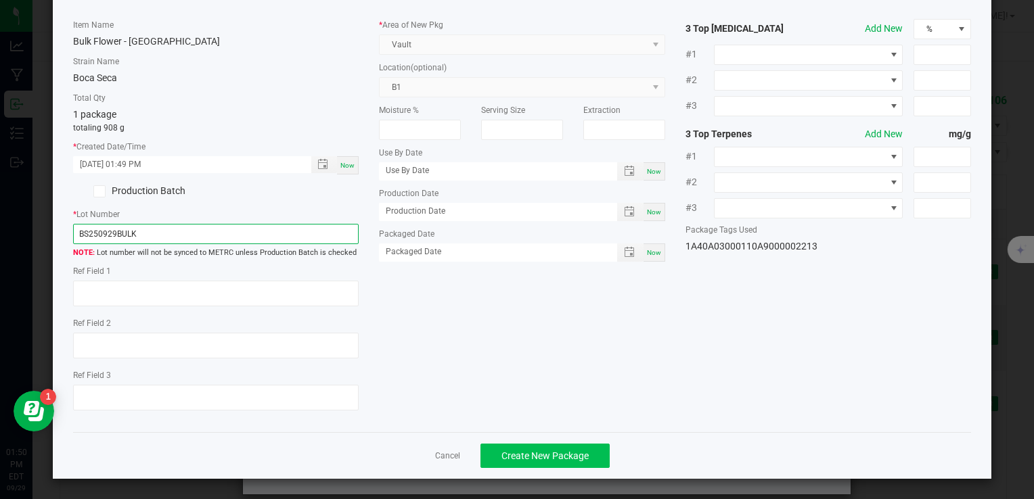
type input "BS250929BULK"
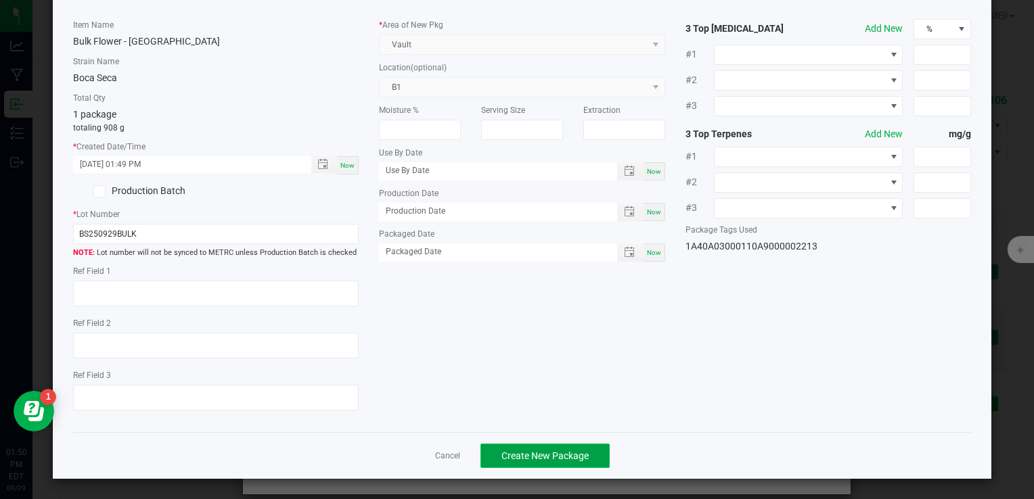
click at [572, 452] on span "Create New Package" at bounding box center [544, 456] width 87 height 11
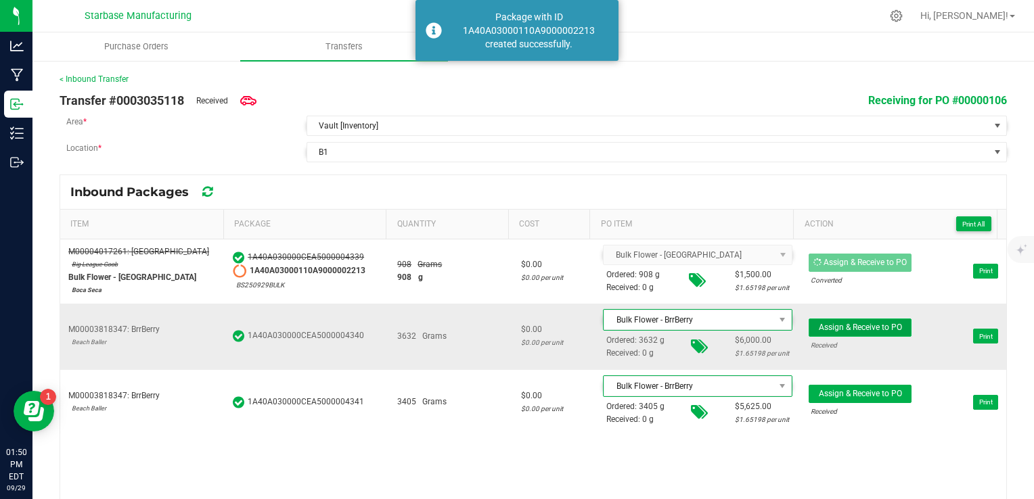
click at [827, 319] on button "Assign & Receive to PO" at bounding box center [859, 328] width 103 height 18
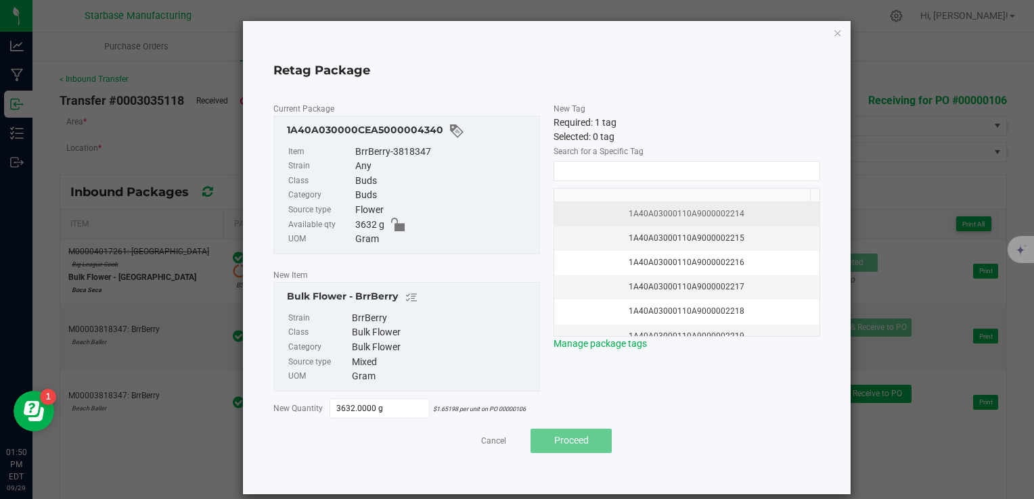
click at [656, 214] on div "1A40A03000110A9000002214" at bounding box center [686, 214] width 249 height 13
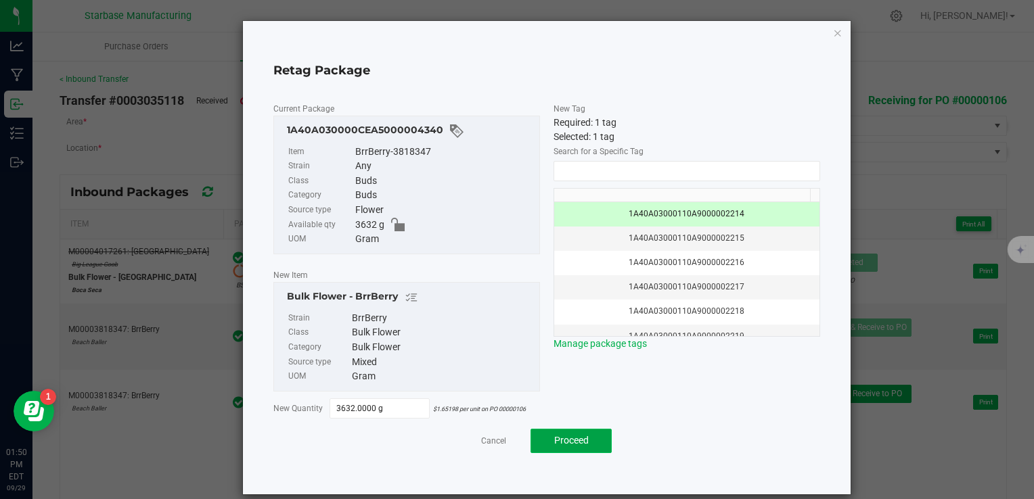
click at [589, 441] on button "Proceed" at bounding box center [570, 441] width 81 height 24
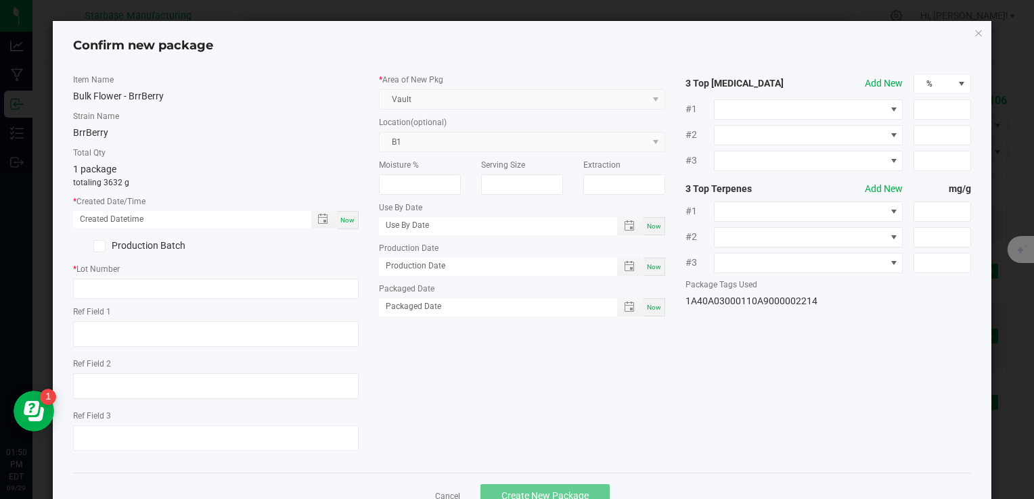
click at [344, 217] on span "Now" at bounding box center [347, 219] width 14 height 7
type input "[DATE] 01:50 PM"
paste input "BS250929BULK"
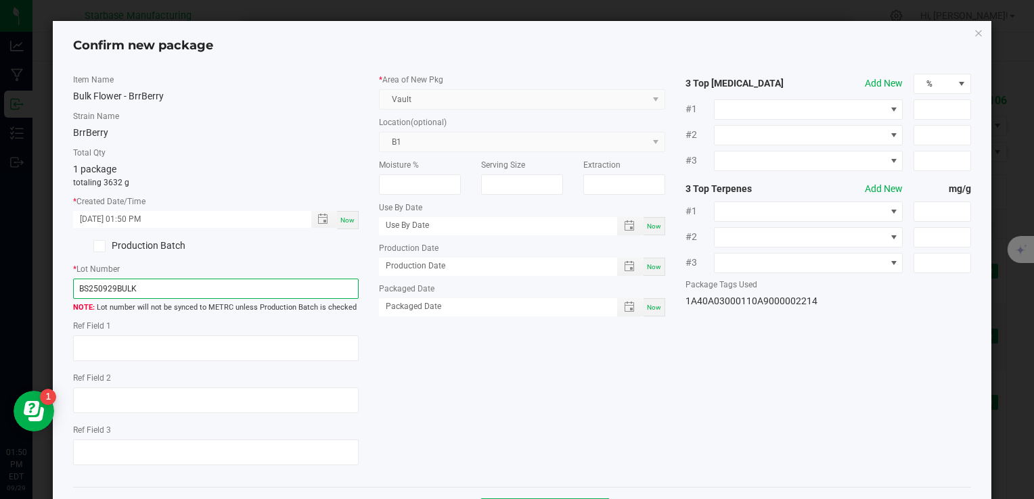
click at [90, 288] on input "BS250929BULK" at bounding box center [215, 289] width 285 height 20
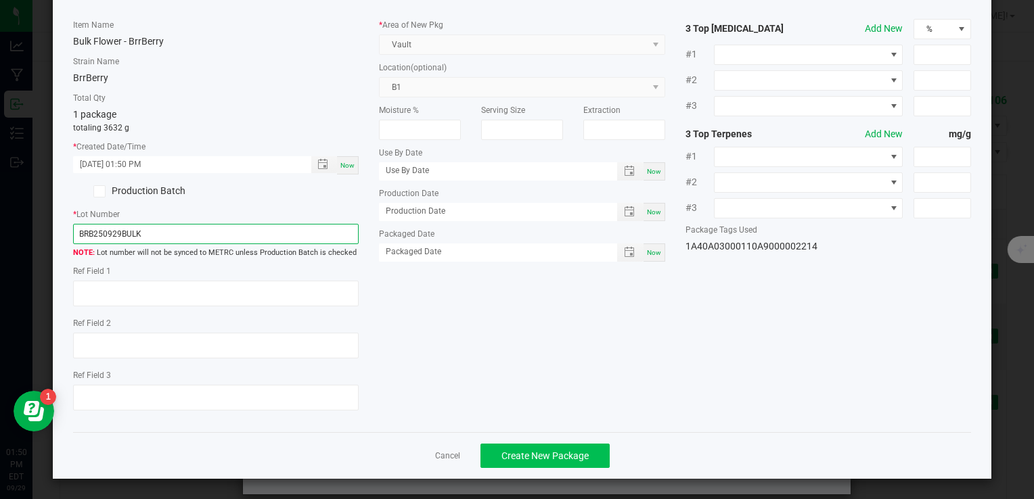
type input "BRB250929BULK"
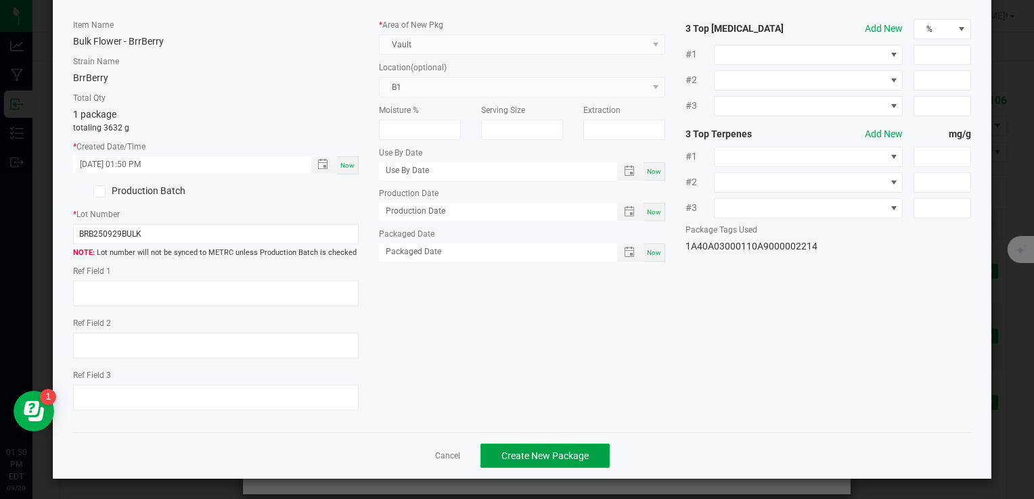
click at [555, 457] on span "Create New Package" at bounding box center [544, 456] width 87 height 11
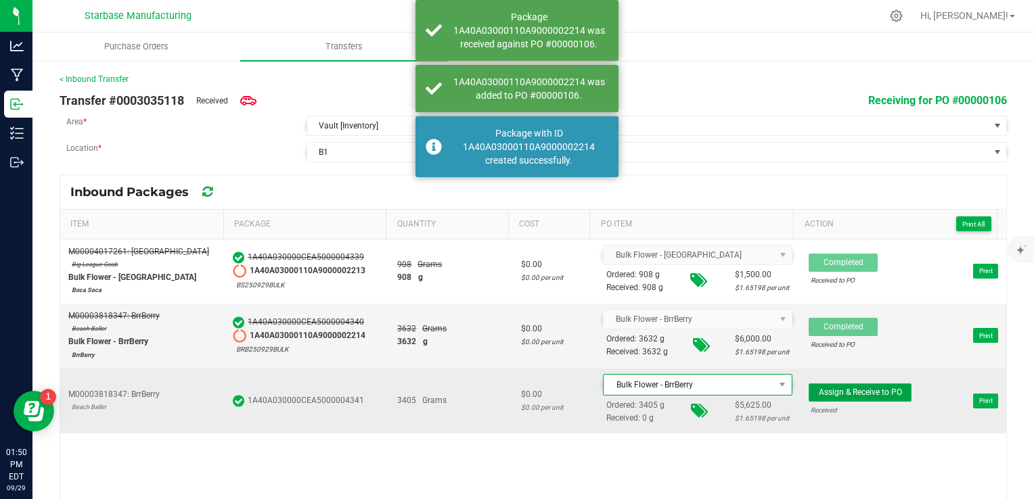
click at [819, 388] on span "Assign & Receive to PO" at bounding box center [860, 392] width 83 height 9
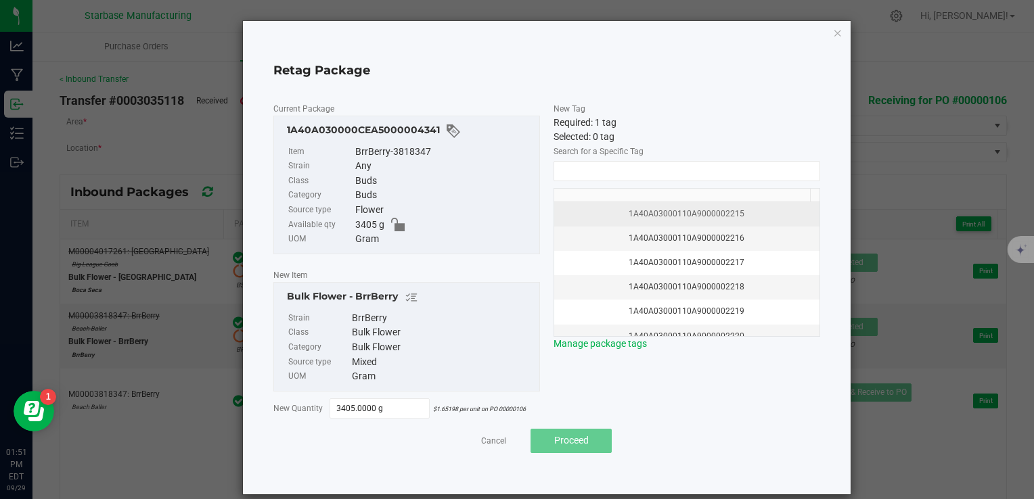
click at [670, 208] on div "1A40A03000110A9000002215" at bounding box center [686, 214] width 249 height 13
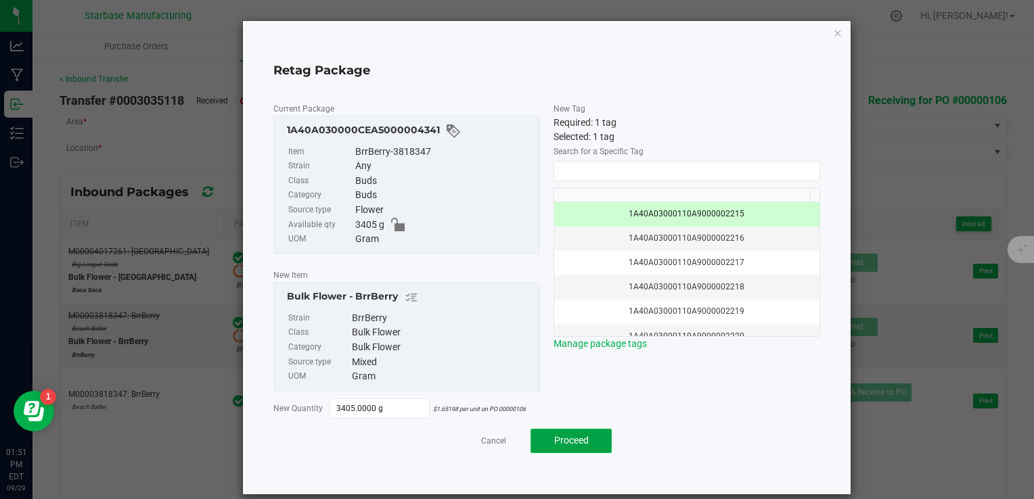
click at [585, 449] on button "Proceed" at bounding box center [570, 441] width 81 height 24
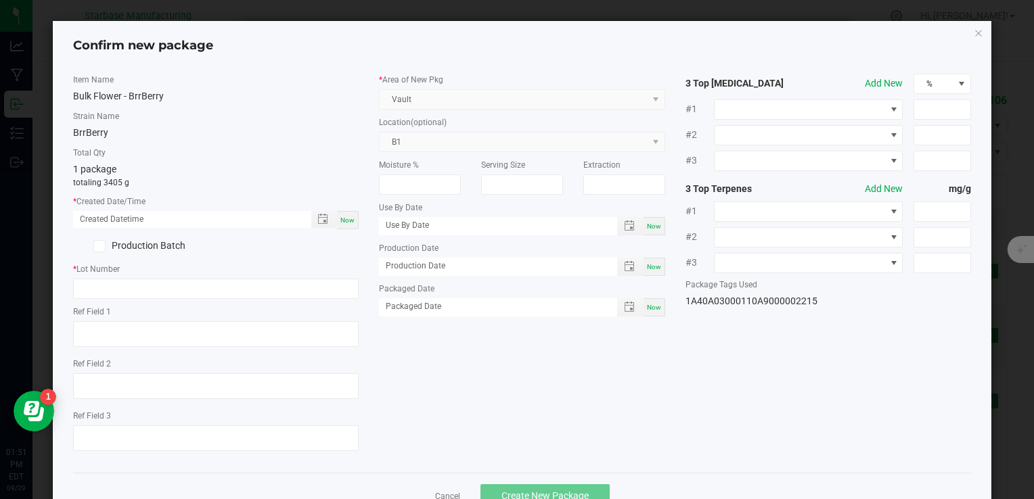
click at [346, 223] on span "Now" at bounding box center [347, 219] width 14 height 7
type input "[DATE] 01:51 PM"
paste input "BS250929BULK"
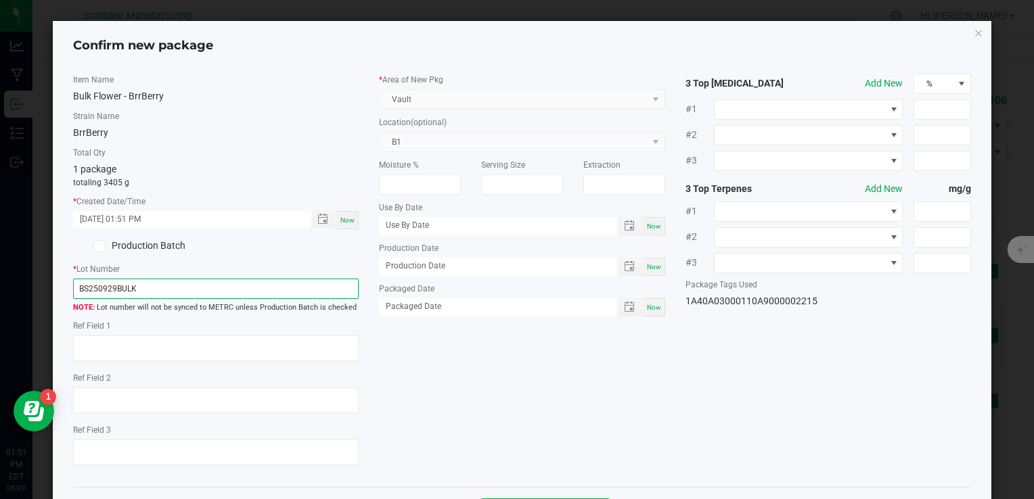
click at [85, 288] on input "BS250929BULK" at bounding box center [215, 289] width 285 height 20
click at [159, 289] on input "BRB250929BULK" at bounding box center [215, 289] width 285 height 20
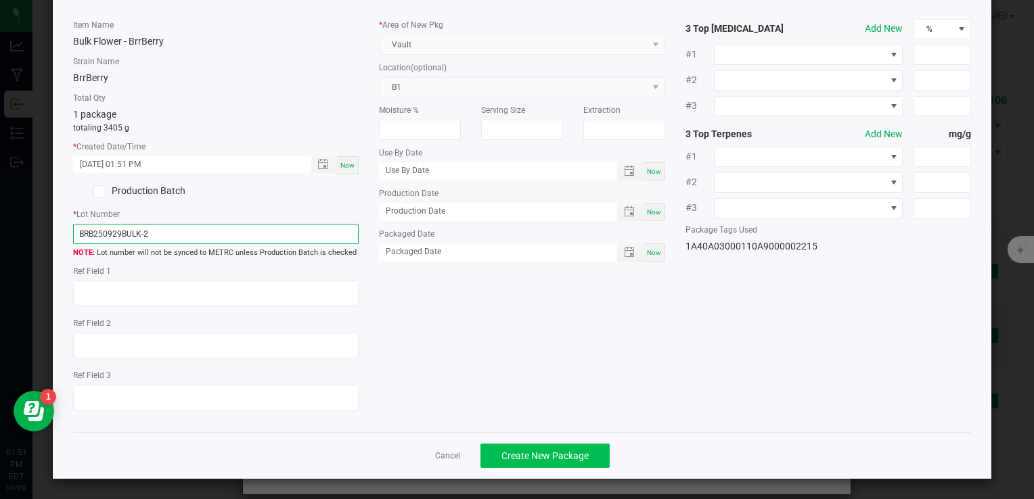
type input "BRB250929BULK-2"
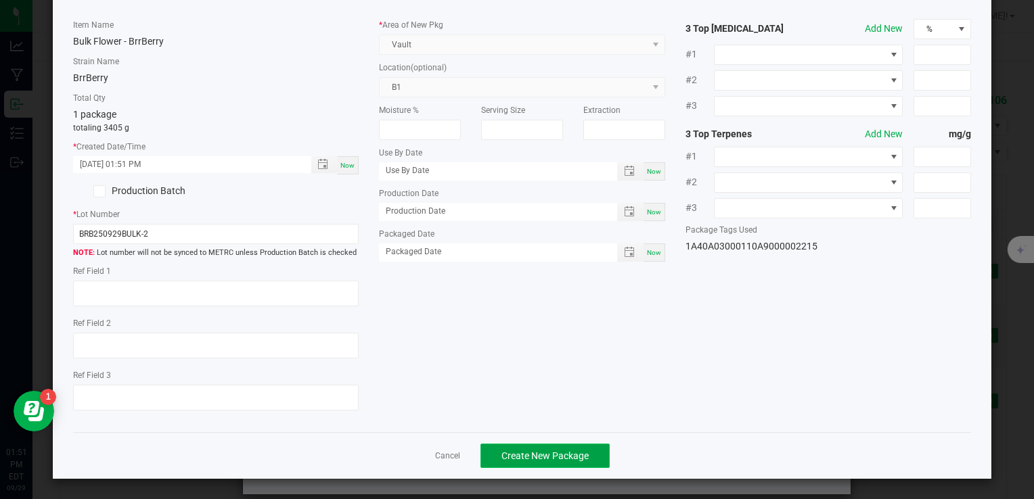
click at [549, 453] on span "Create New Package" at bounding box center [544, 456] width 87 height 11
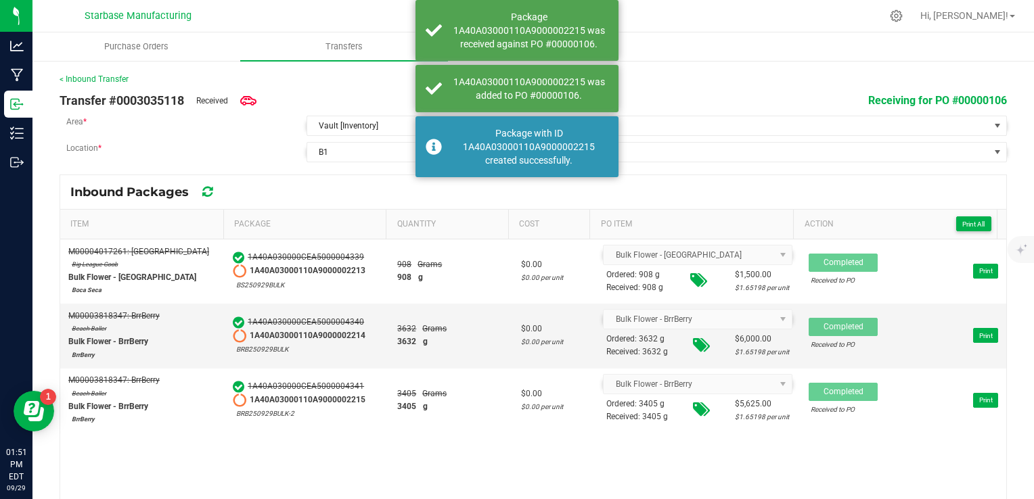
click at [488, 457] on div "M00004017261: Boca Seca Big League Goob Bulk Flower - [GEOGRAPHIC_DATA] 1A40A03…" at bounding box center [533, 371] width 946 height 265
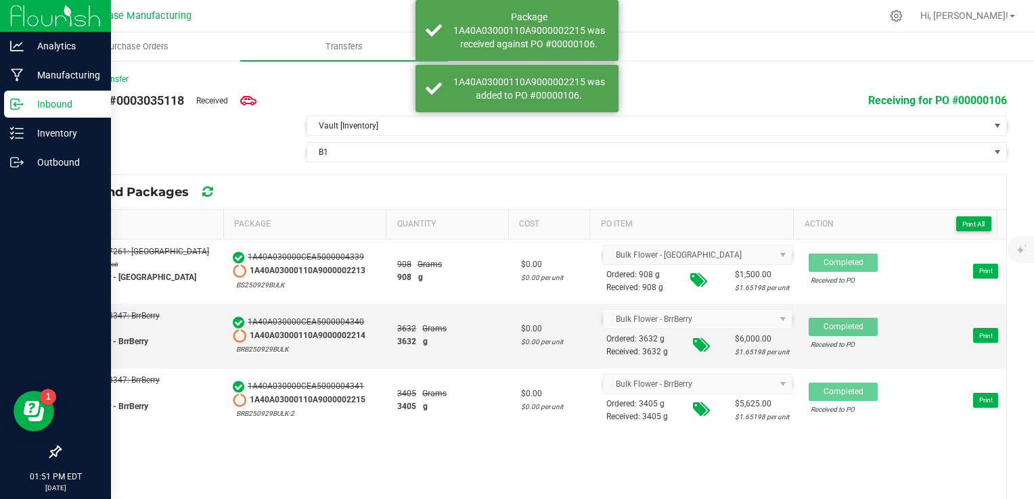
click at [22, 106] on icon at bounding box center [17, 104] width 14 height 14
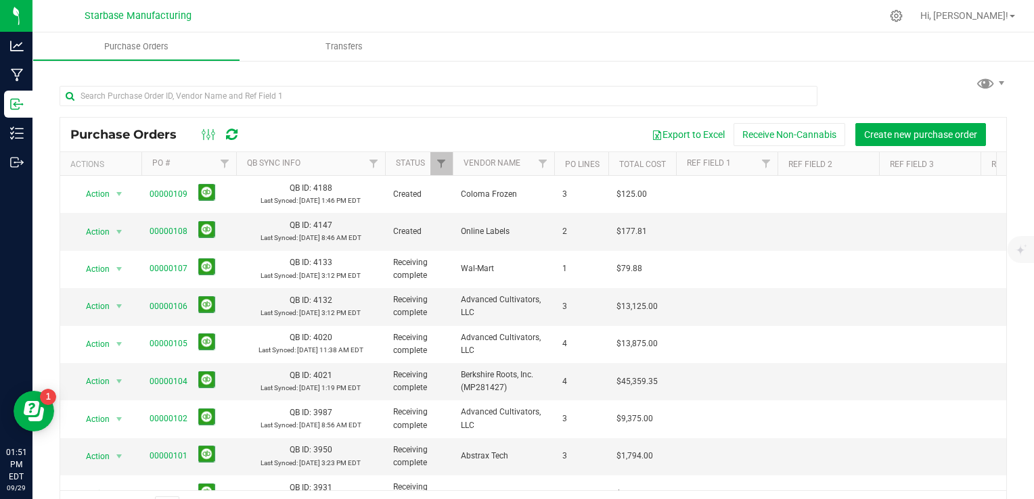
click at [409, 169] on th "Status" at bounding box center [419, 164] width 68 height 24
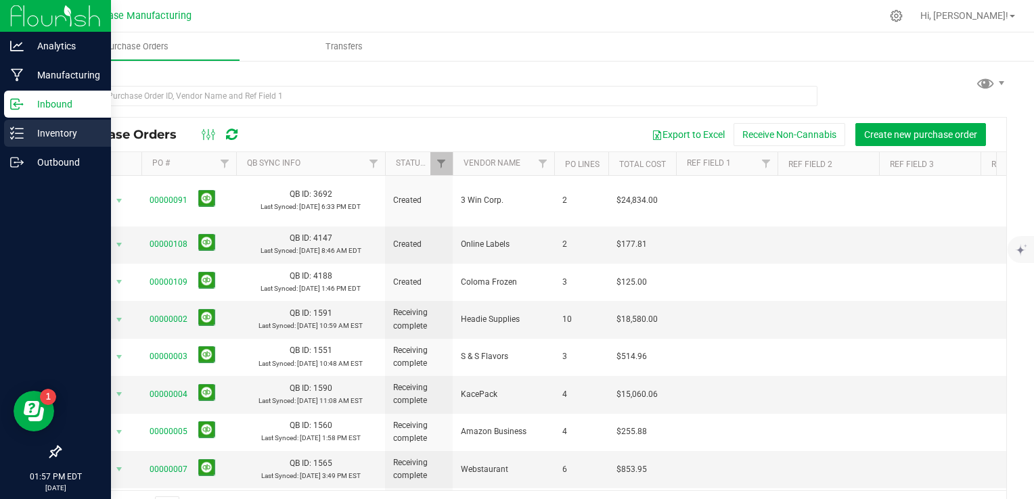
click at [24, 133] on p "Inventory" at bounding box center [64, 133] width 81 height 16
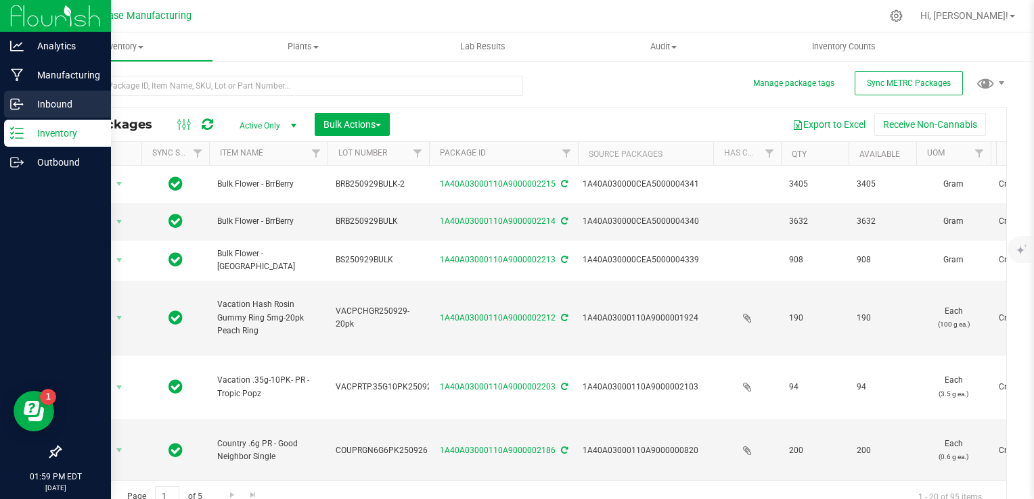
click at [30, 104] on p "Inbound" at bounding box center [64, 104] width 81 height 16
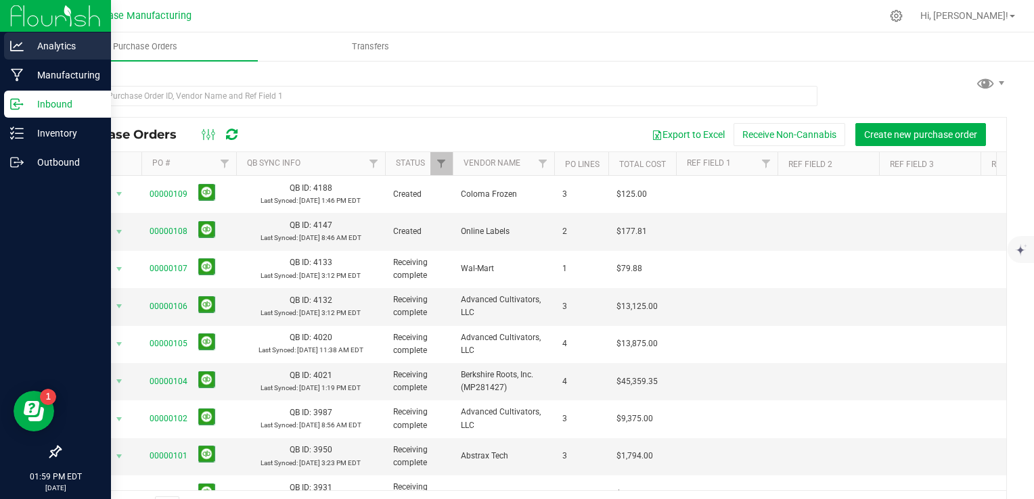
click at [18, 40] on icon at bounding box center [17, 46] width 14 height 14
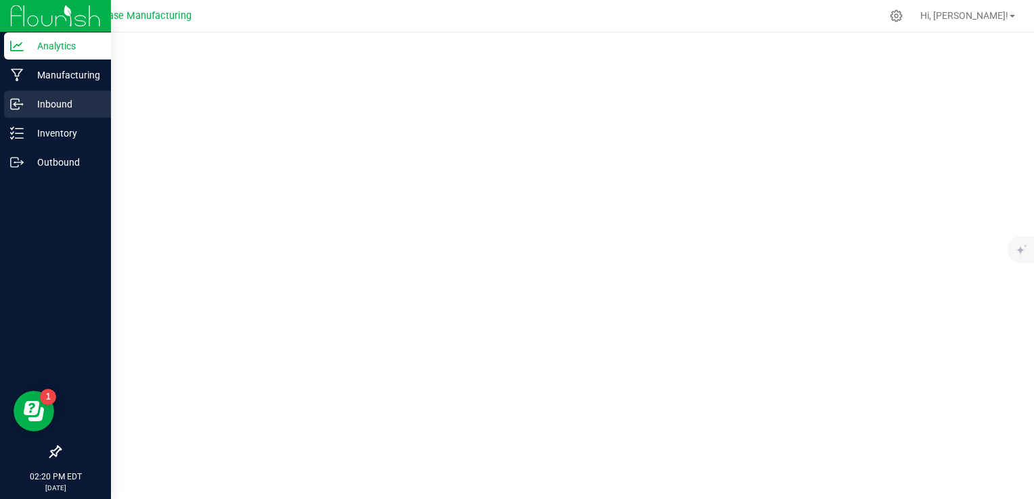
click at [35, 105] on p "Inbound" at bounding box center [64, 104] width 81 height 16
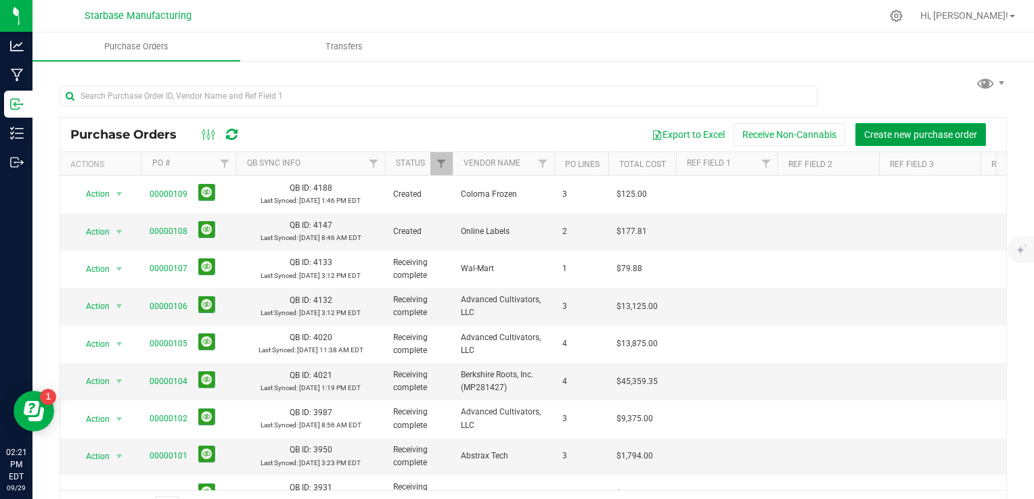
click at [952, 130] on span "Create new purchase order" at bounding box center [920, 134] width 113 height 11
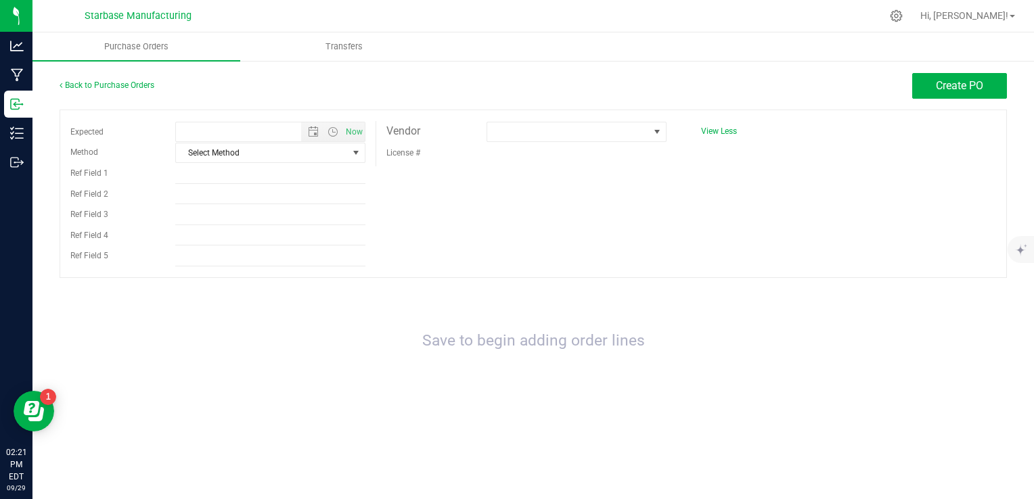
type input "[DATE] 2:21 PM"
click at [562, 130] on span at bounding box center [568, 131] width 162 height 19
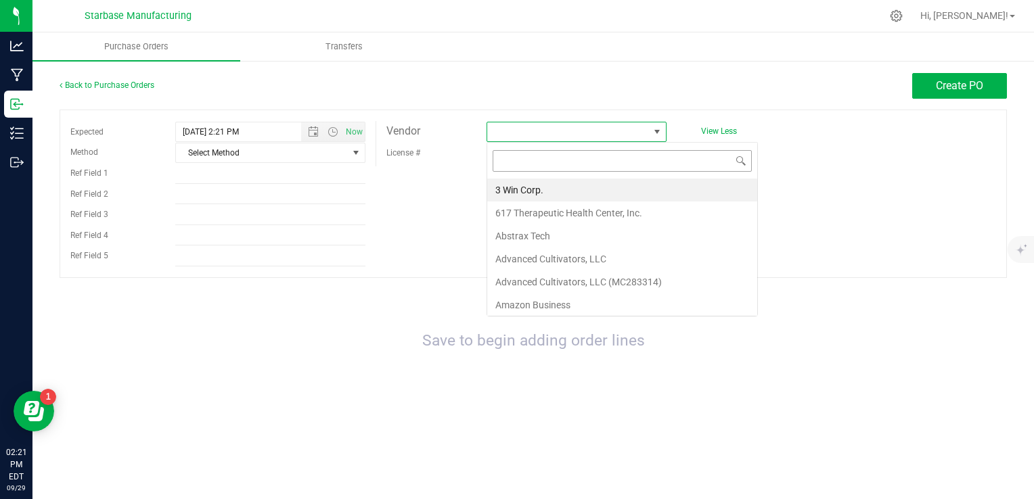
scroll to position [20, 180]
type input "THE H"
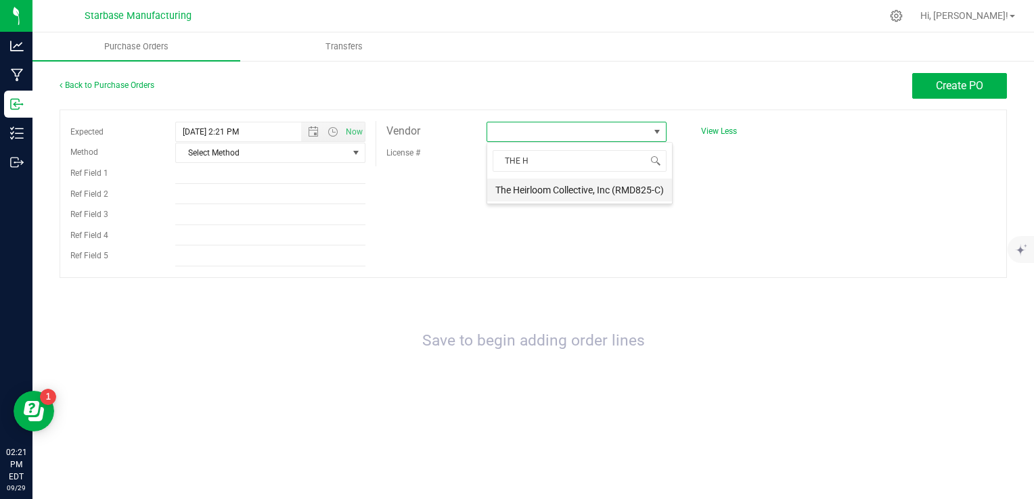
click at [554, 191] on li "The Heirloom Collective, Inc (RMD825-C)" at bounding box center [579, 190] width 185 height 23
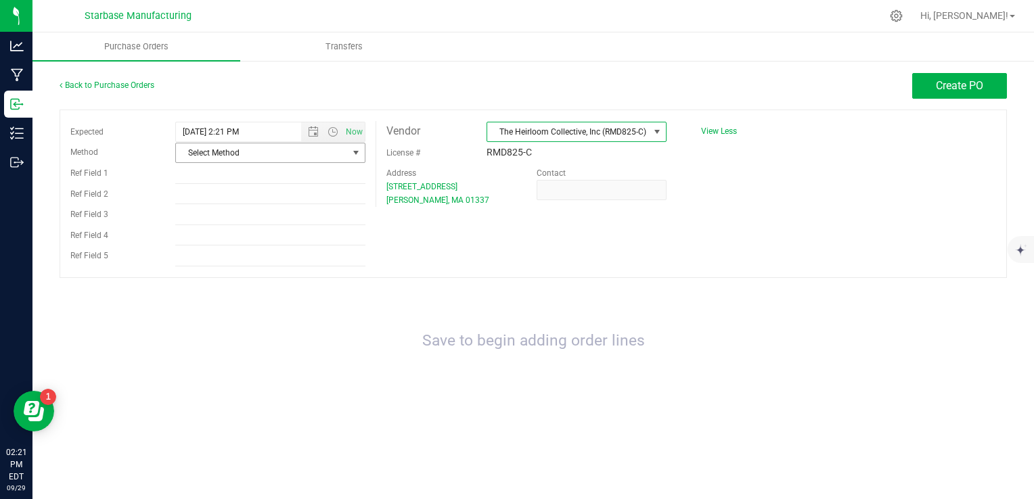
click at [233, 152] on span "Select Method" at bounding box center [262, 152] width 172 height 19
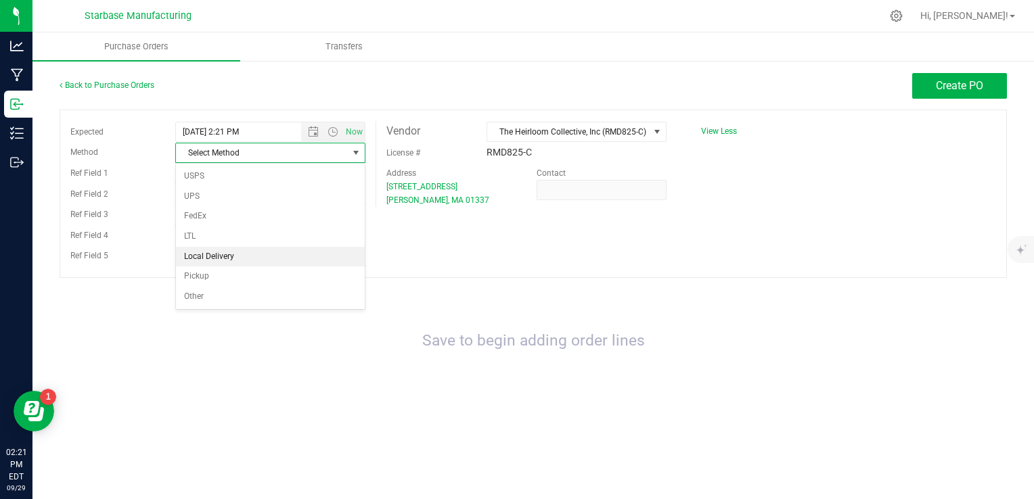
click at [223, 257] on li "Local Delivery" at bounding box center [270, 257] width 189 height 20
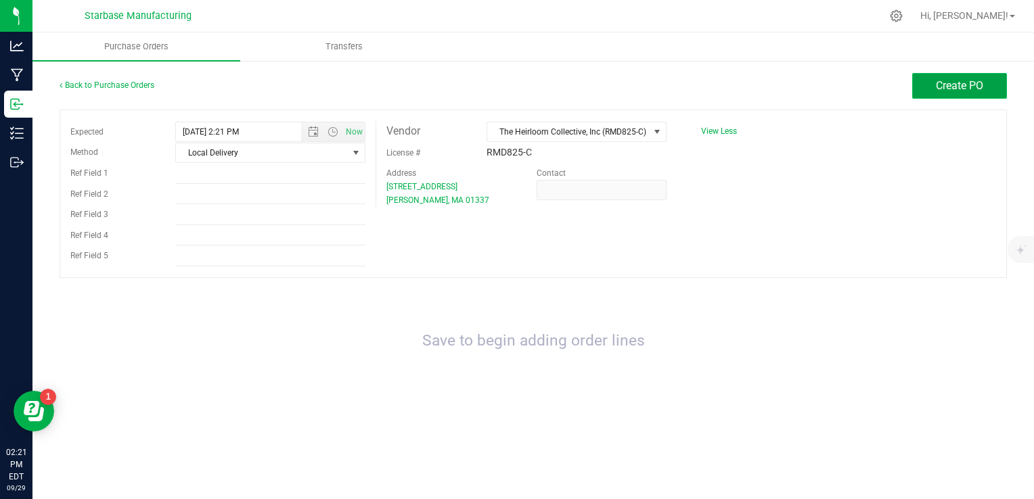
click at [961, 93] on button "Create PO" at bounding box center [959, 86] width 95 height 26
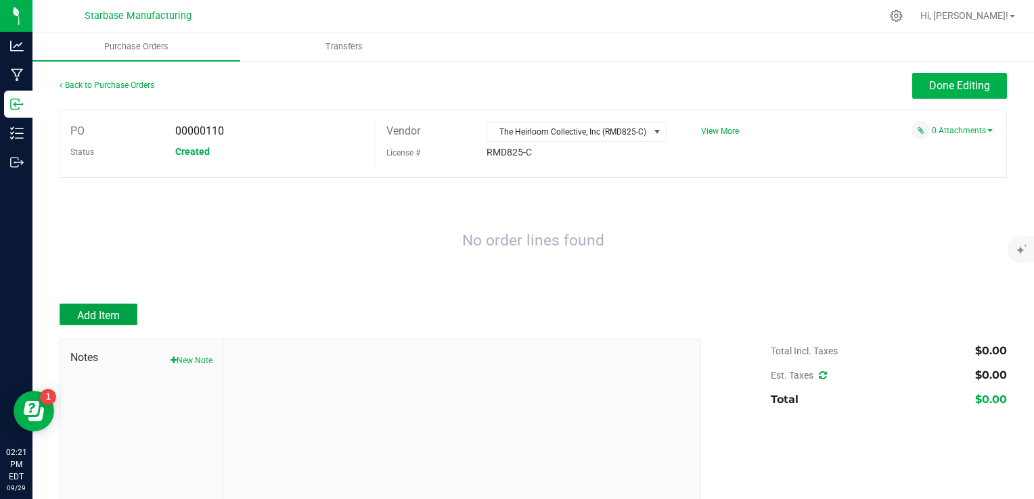
click at [97, 318] on span "Add Item" at bounding box center [98, 315] width 43 height 13
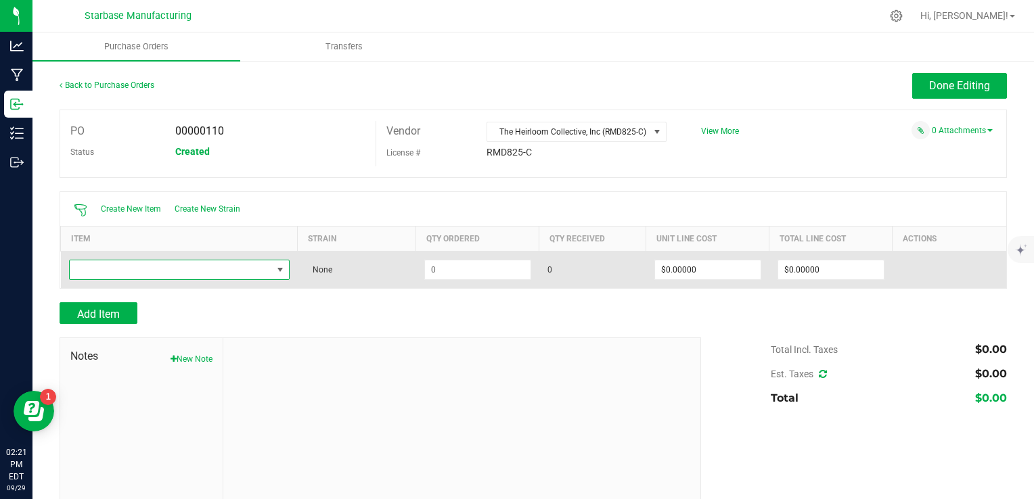
click at [233, 267] on span "NO DATA FOUND" at bounding box center [171, 269] width 202 height 19
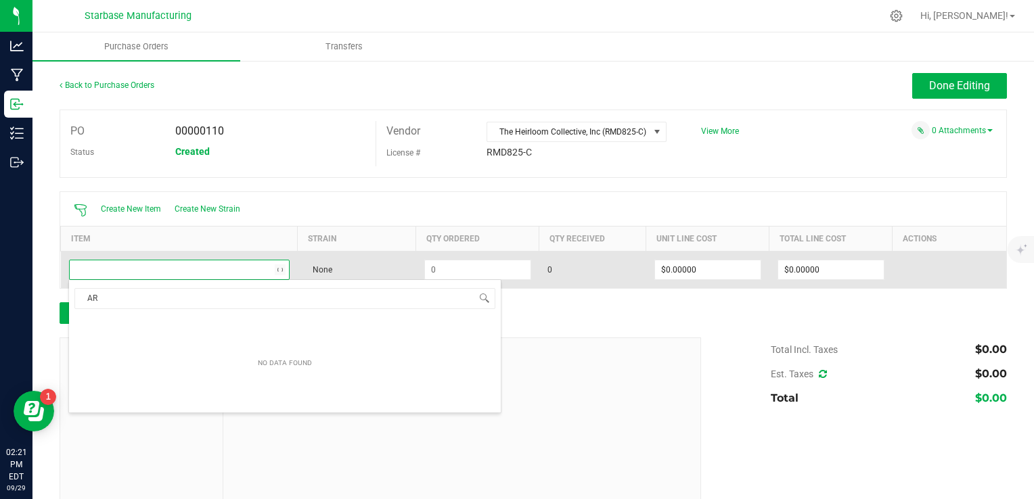
scroll to position [20, 216]
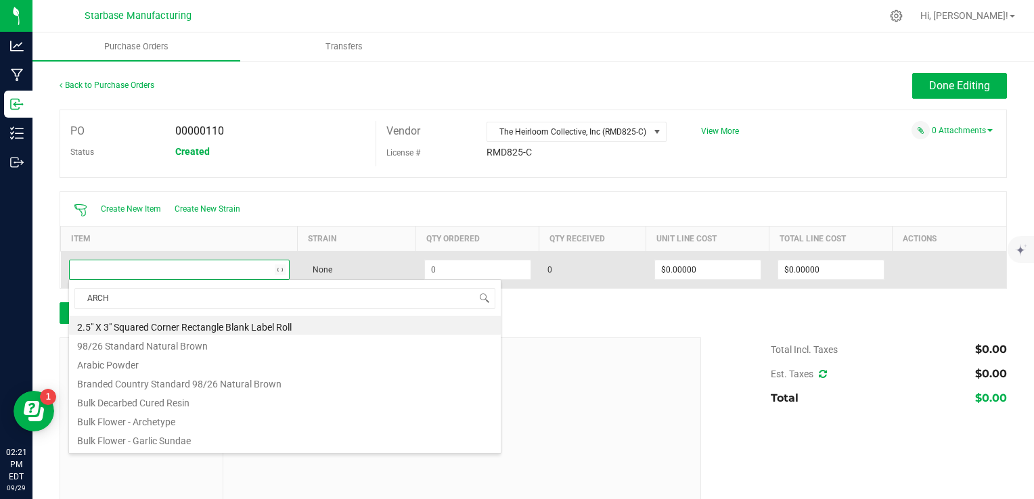
type input "ARCHE"
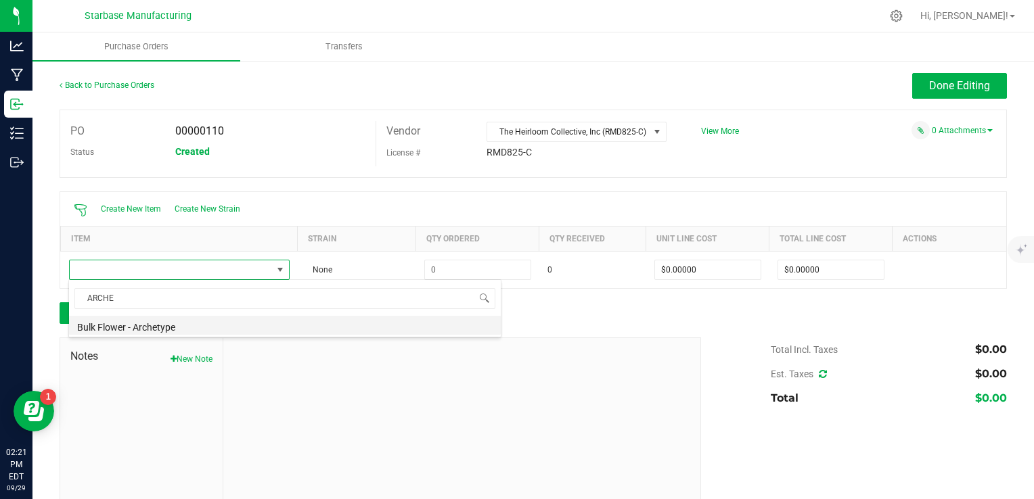
click at [198, 325] on li "Bulk Flower - Archetype" at bounding box center [285, 325] width 432 height 19
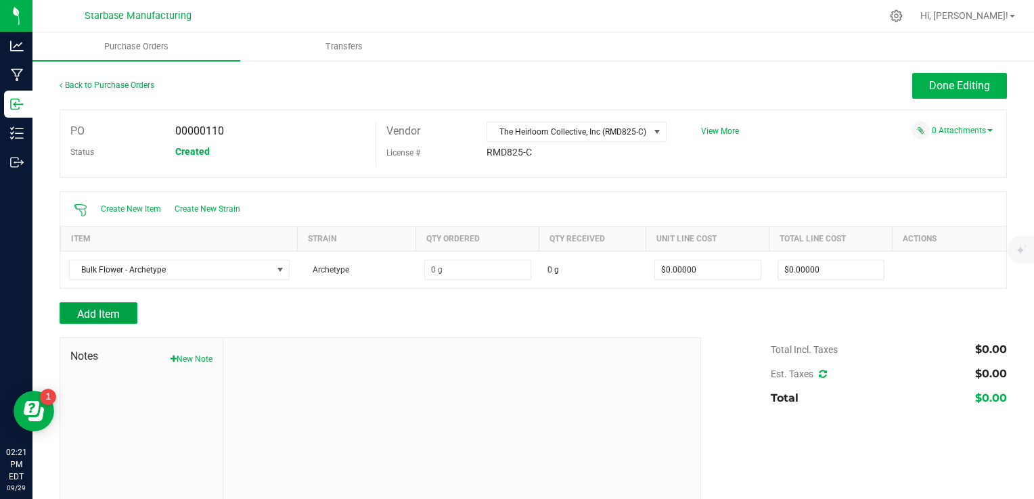
click at [120, 305] on button "Add Item" at bounding box center [99, 313] width 78 height 22
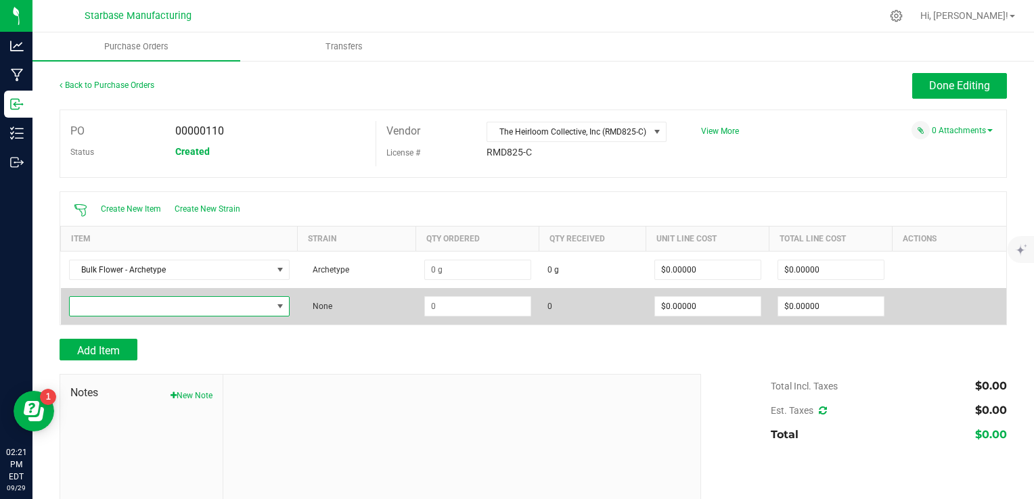
click at [129, 302] on span "NO DATA FOUND" at bounding box center [171, 306] width 202 height 19
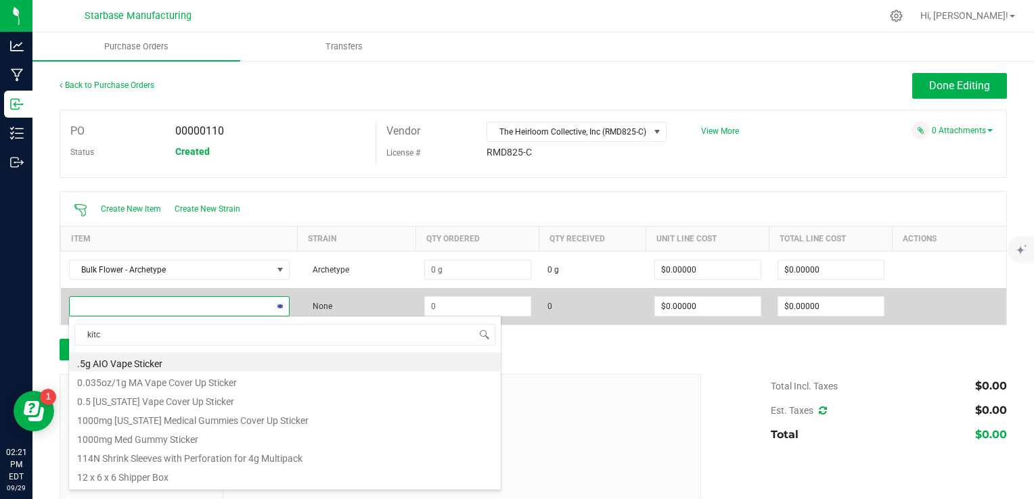
type input "kitch"
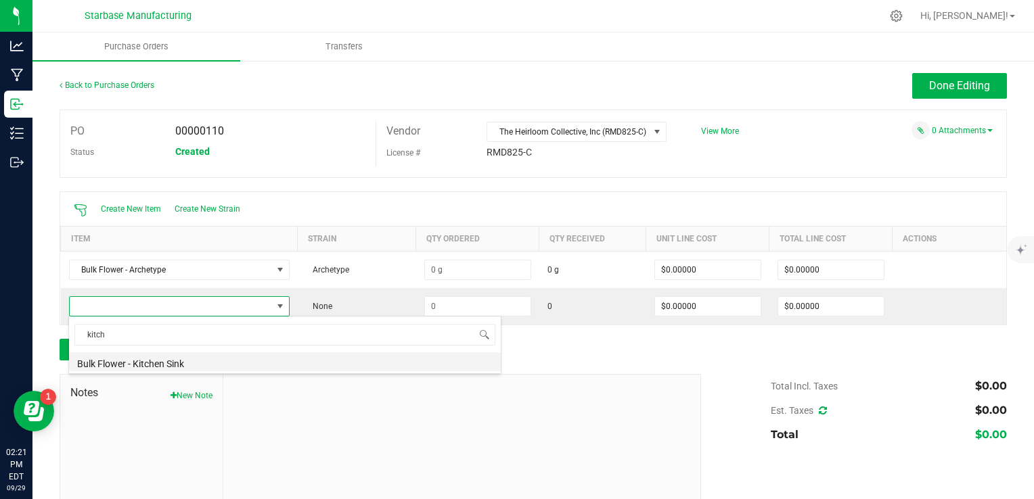
click at [156, 358] on li "Bulk Flower - Kitchen Sink" at bounding box center [285, 361] width 432 height 19
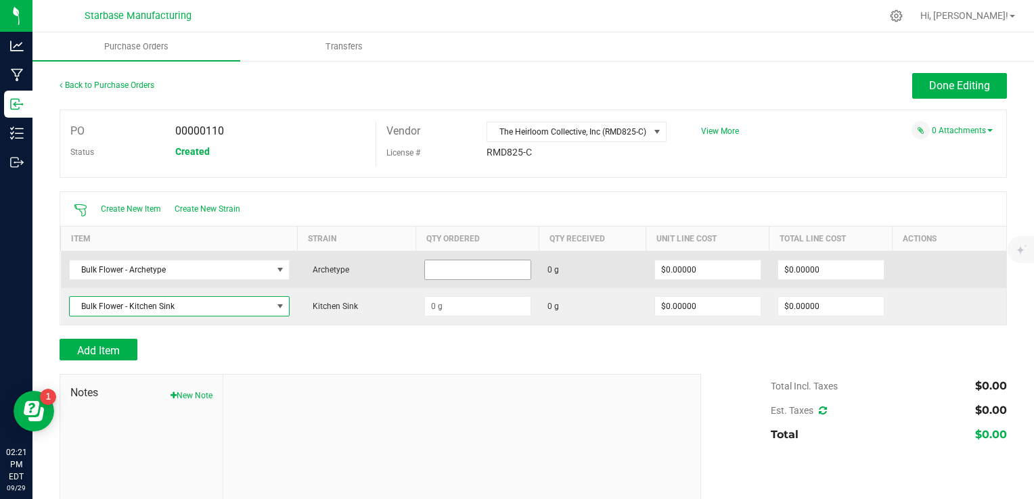
click at [453, 269] on input at bounding box center [478, 269] width 106 height 19
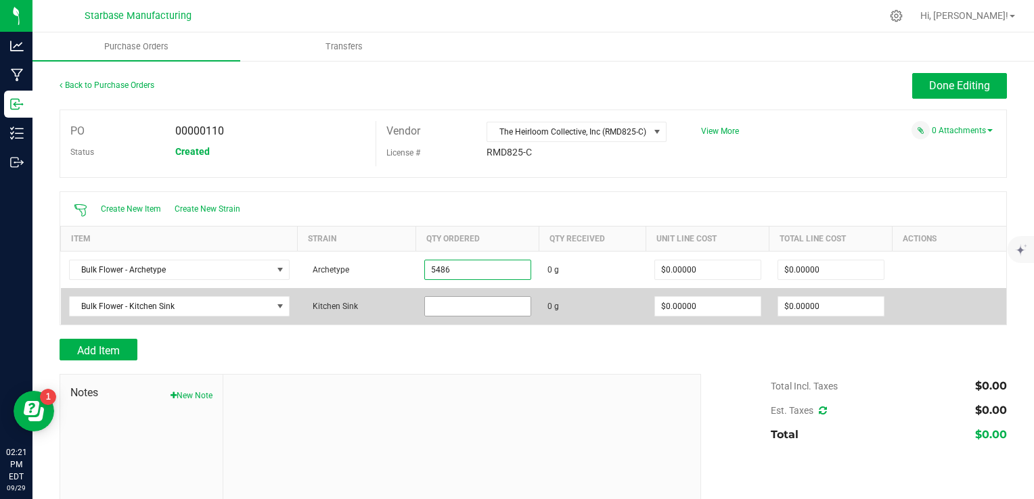
type input "5486.0000 g"
click at [463, 300] on input at bounding box center [478, 306] width 106 height 19
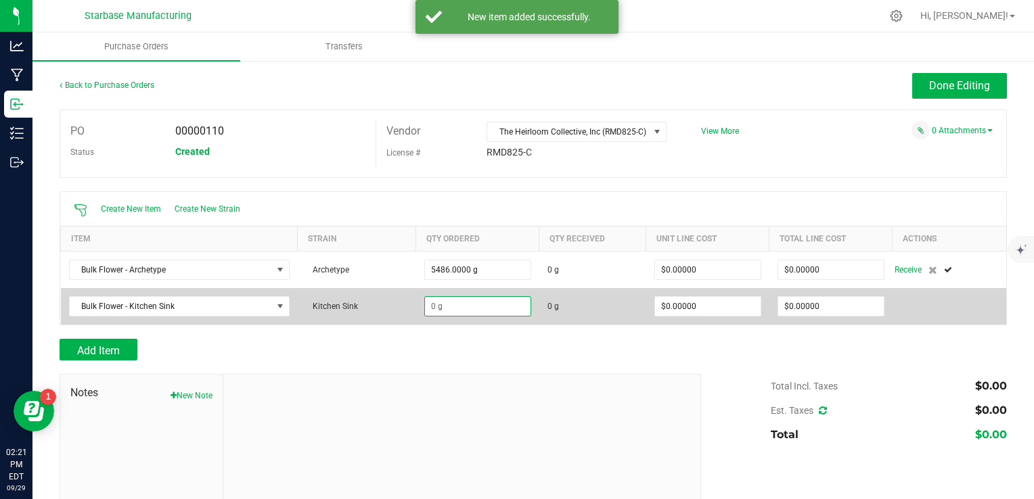
click at [457, 316] on td at bounding box center [477, 306] width 123 height 37
click at [455, 306] on input at bounding box center [478, 306] width 106 height 19
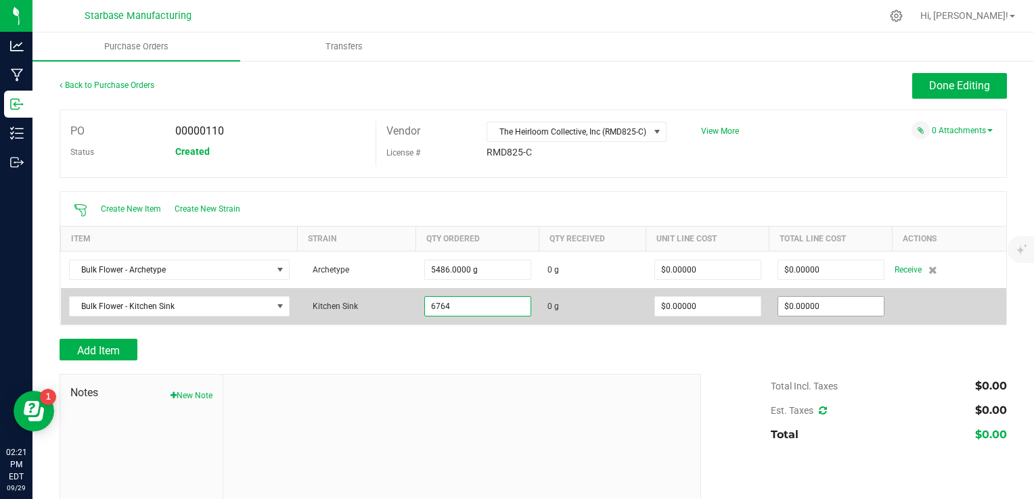
type input "6764.0000 g"
click at [820, 303] on input "0" at bounding box center [831, 306] width 106 height 19
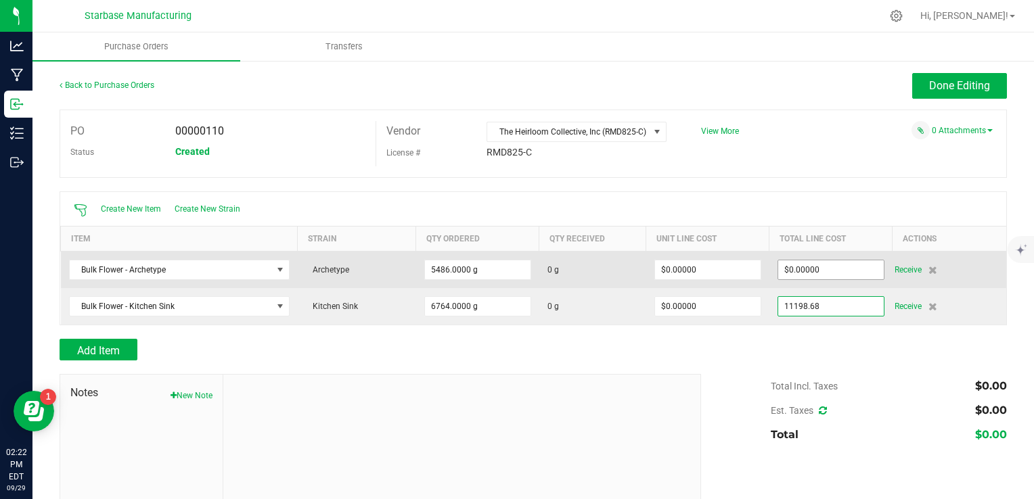
type input "11198.68"
type input "0"
type input "$11,198.68000"
click at [803, 269] on input "0" at bounding box center [831, 269] width 106 height 19
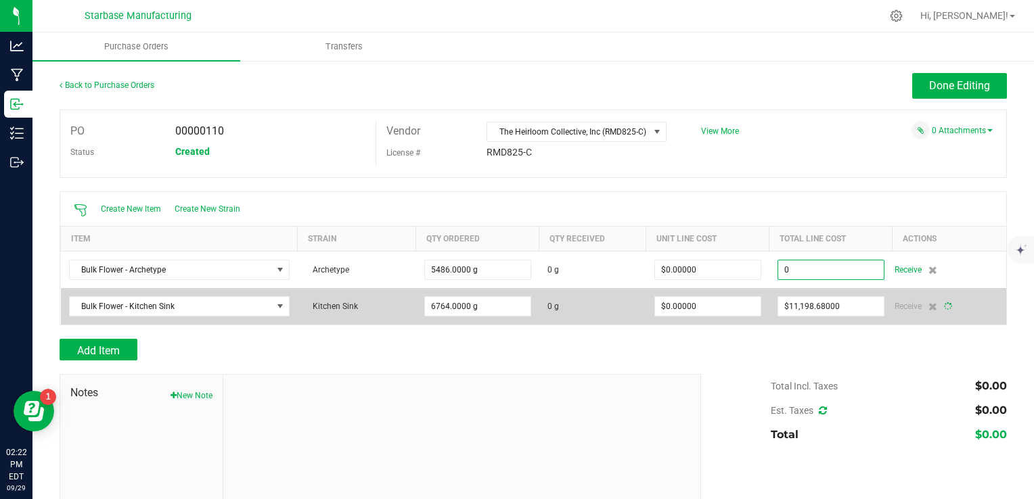
type input "6764"
type input "$1.65563"
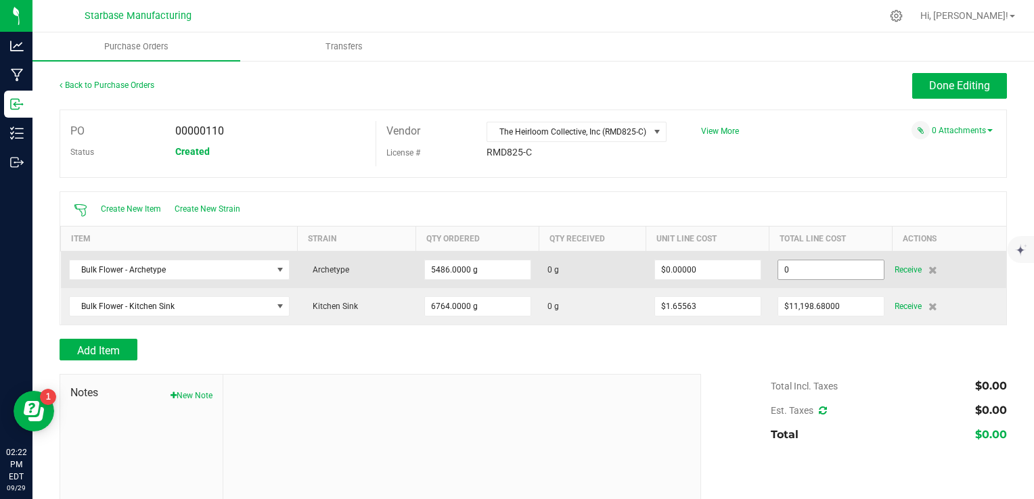
click at [803, 267] on input "0" at bounding box center [831, 269] width 106 height 19
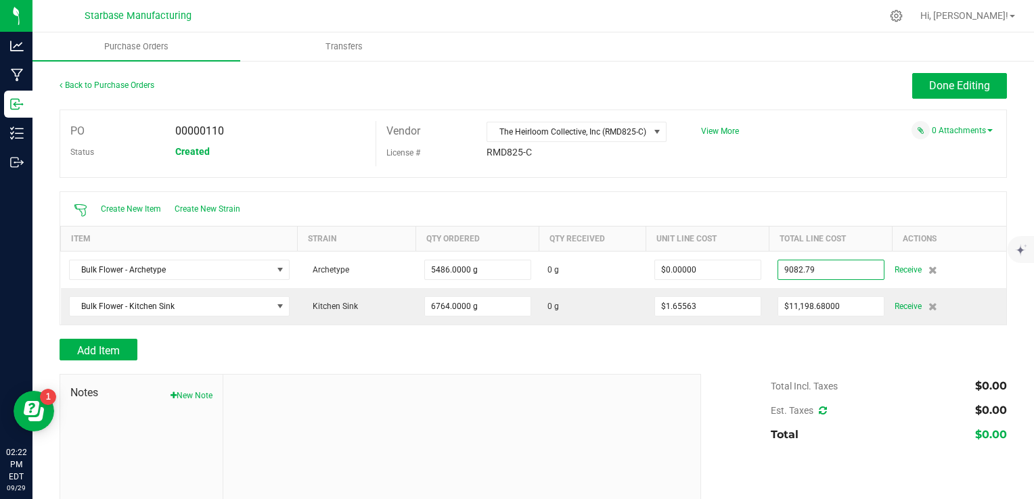
type input "$9,082.79000"
click at [798, 356] on div "Add Item" at bounding box center [533, 350] width 947 height 22
type input "5486"
type input "$1.65563"
click at [819, 409] on icon at bounding box center [823, 410] width 8 height 9
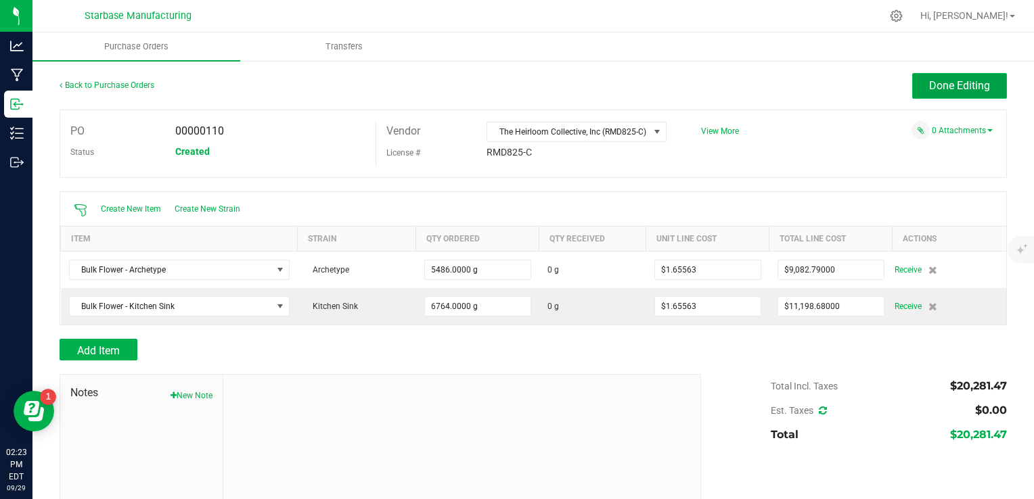
click at [939, 89] on span "Done Editing" at bounding box center [959, 85] width 61 height 13
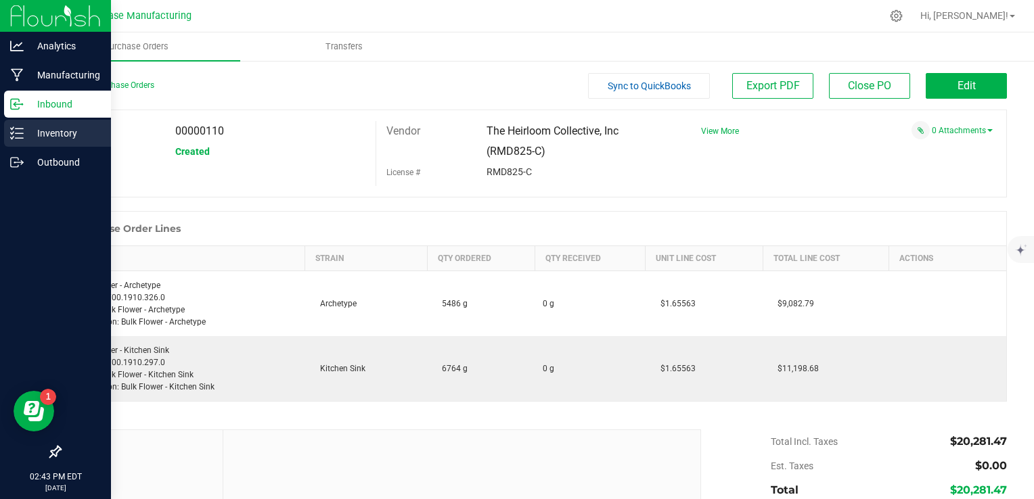
click at [22, 129] on line at bounding box center [19, 129] width 7 height 0
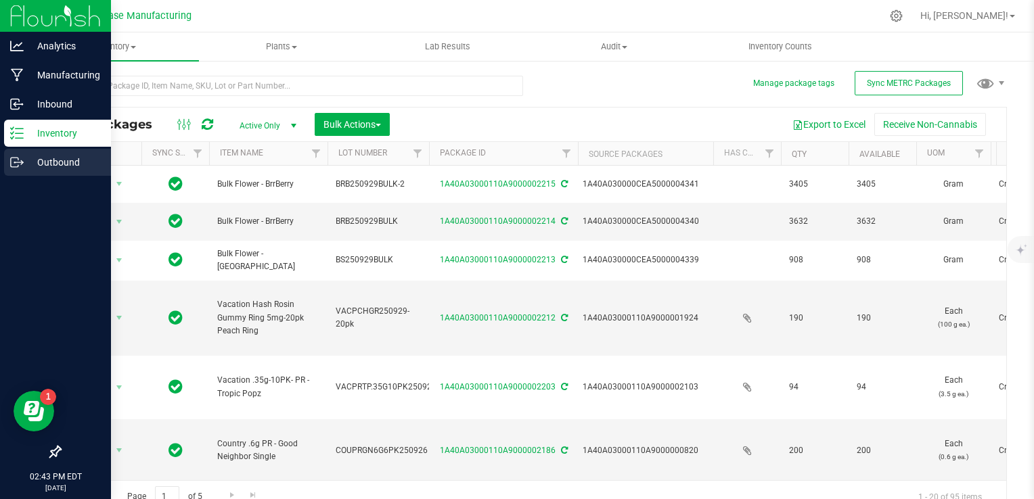
click at [16, 162] on icon at bounding box center [17, 163] width 14 height 14
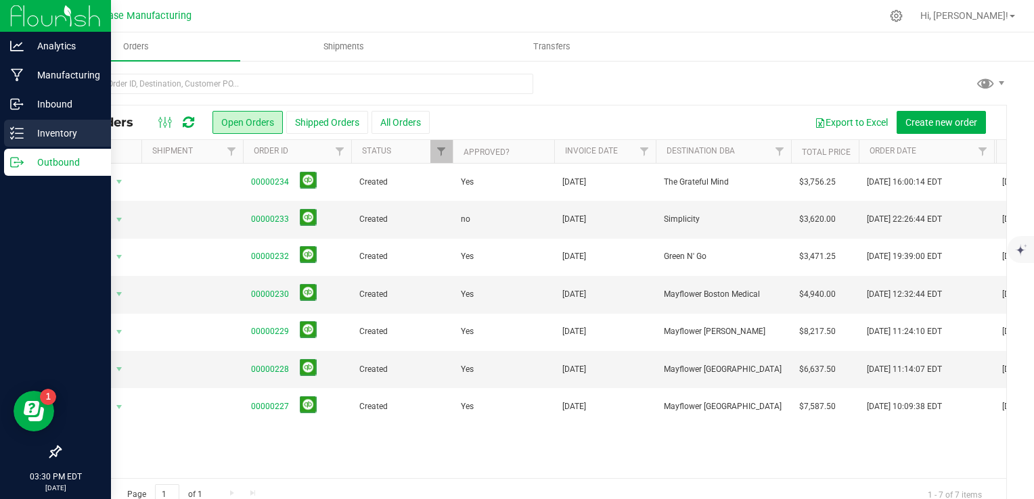
click at [30, 132] on p "Inventory" at bounding box center [64, 133] width 81 height 16
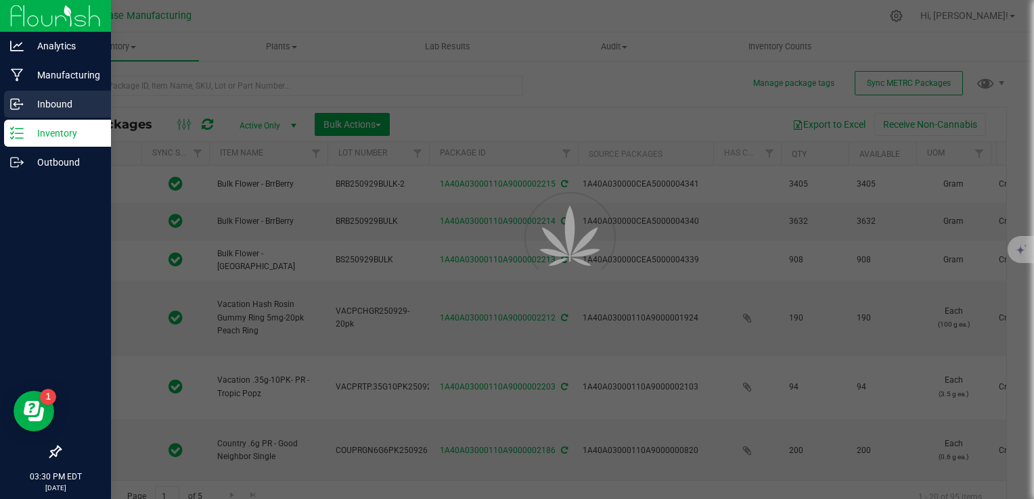
type input "[DATE]"
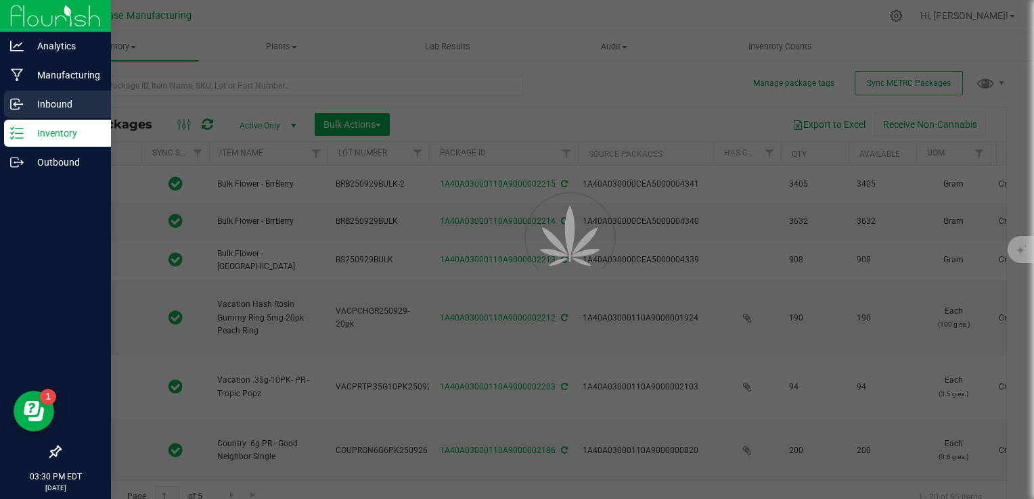
type input "[DATE]"
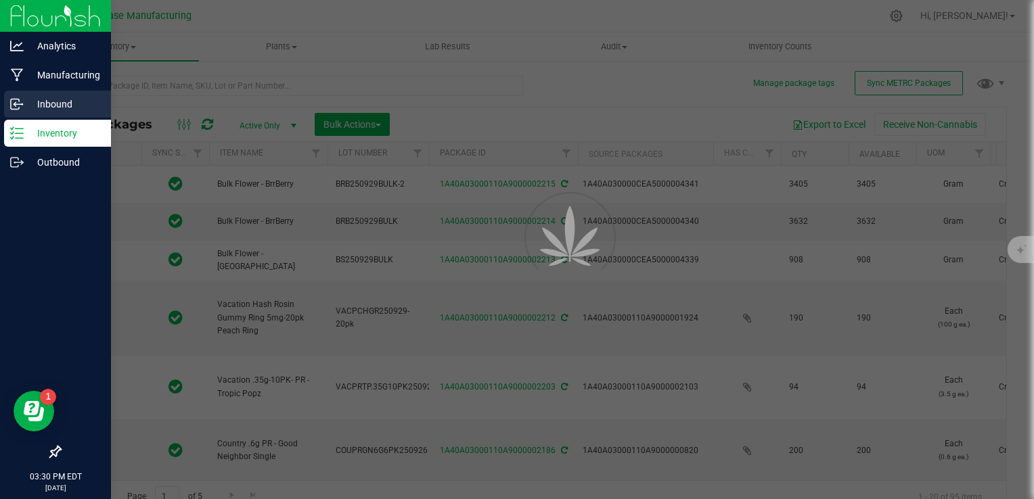
type input "[DATE]"
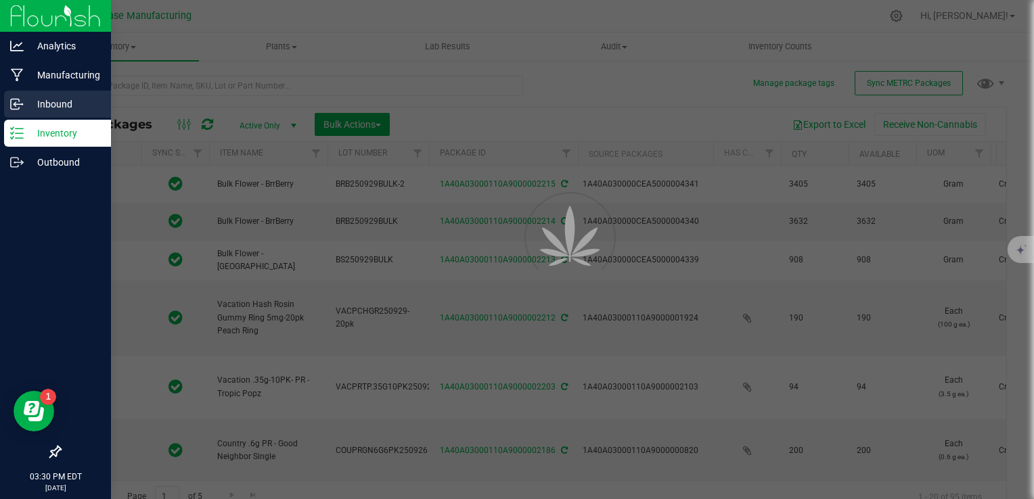
type input "[DATE]"
